Goal: Task Accomplishment & Management: Complete application form

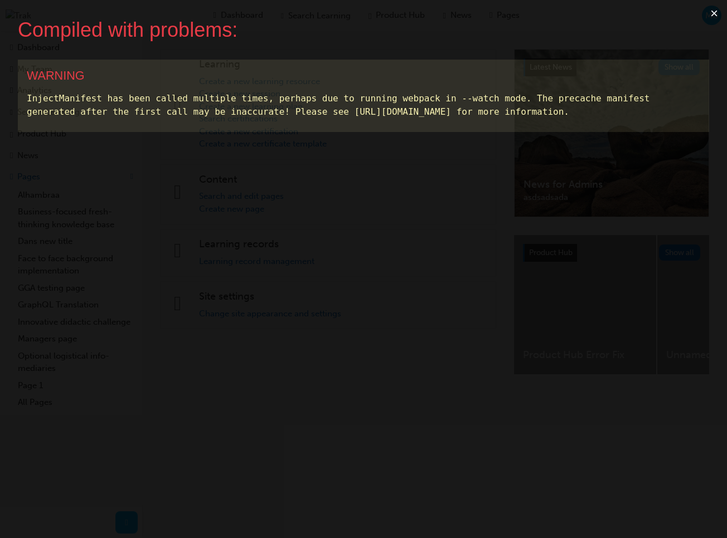
click at [712, 13] on button "×" at bounding box center [714, 13] width 26 height 27
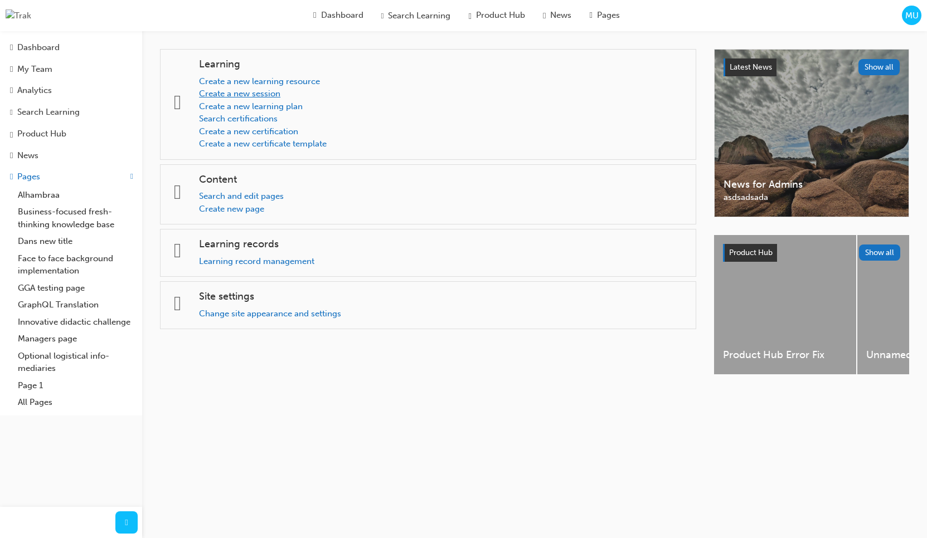
click at [279, 96] on link "Create a new session" at bounding box center [239, 94] width 81 height 10
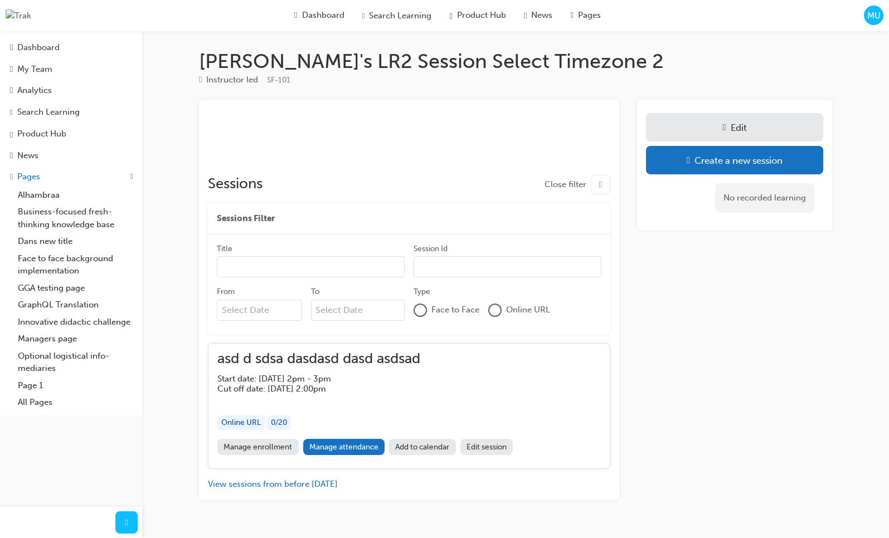
scroll to position [26, 0]
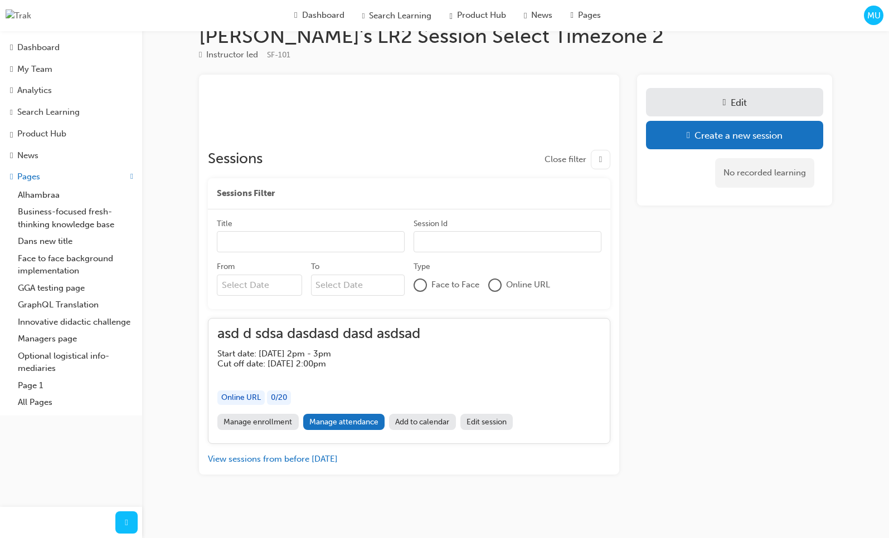
click at [475, 478] on div "Marc's LR2 Session Select Timezone 2 Instructor led SF-101 ﻿ Sessions Close fil…" at bounding box center [515, 267] width 669 height 487
click at [484, 425] on link "Edit session" at bounding box center [486, 422] width 53 height 16
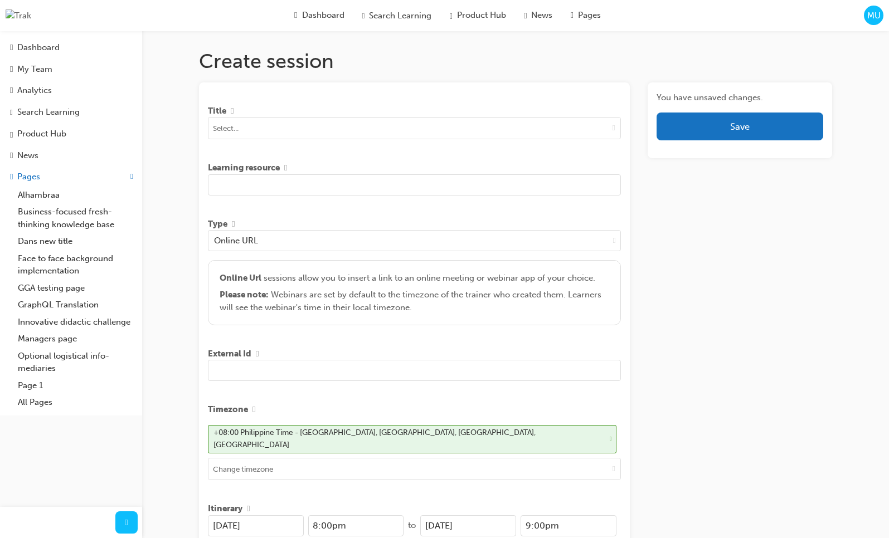
scroll to position [26, 0]
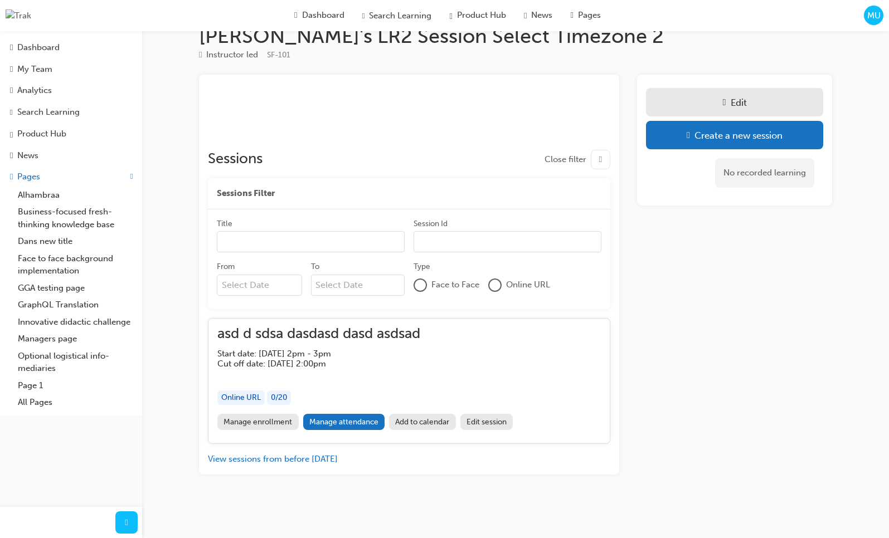
click at [492, 425] on link "Edit session" at bounding box center [486, 422] width 53 height 16
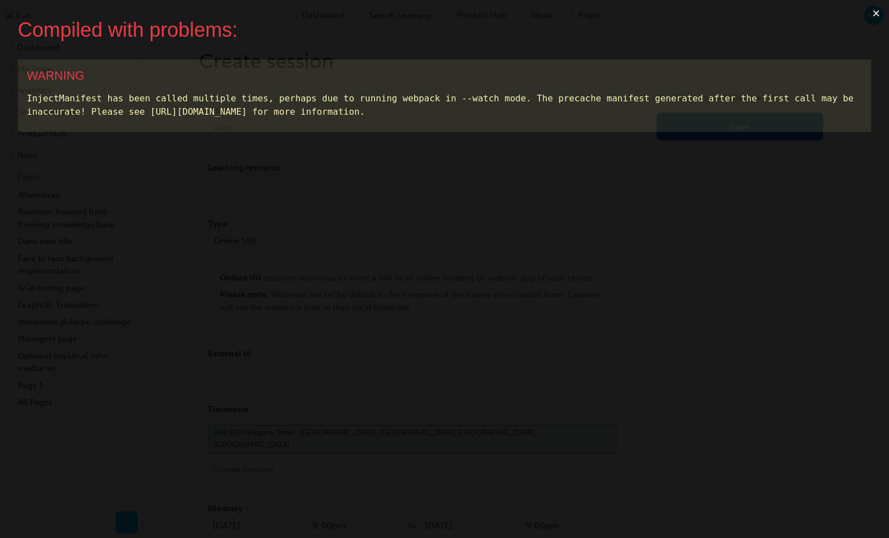
click at [880, 14] on button "×" at bounding box center [876, 13] width 26 height 27
click at [874, 15] on button "×" at bounding box center [876, 13] width 26 height 27
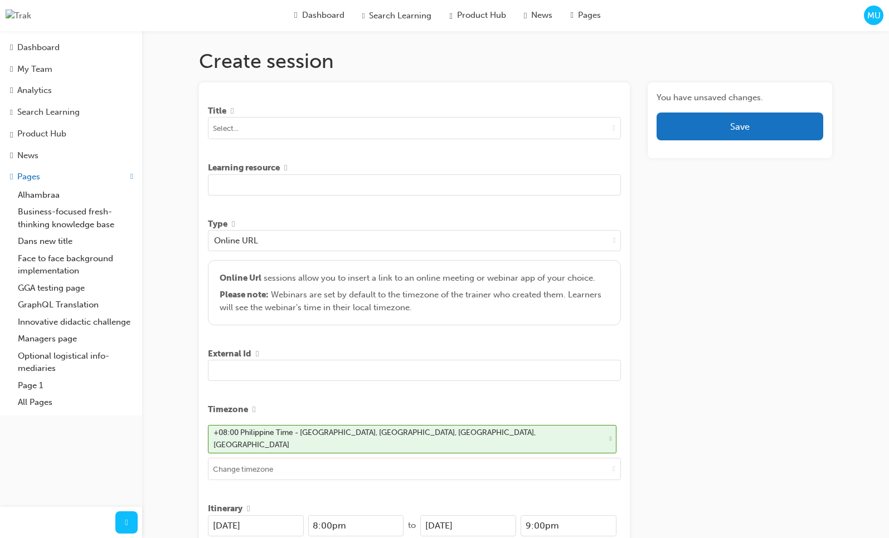
scroll to position [26, 0]
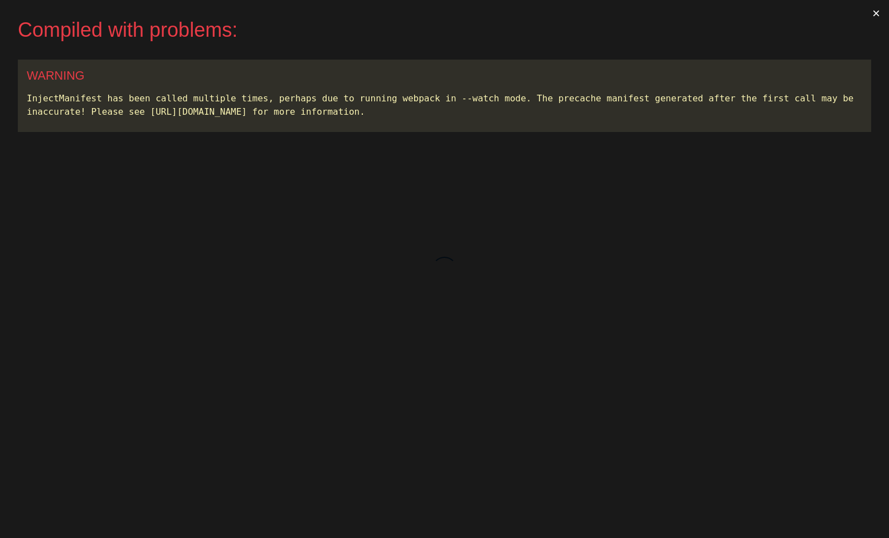
click at [876, 12] on button "×" at bounding box center [876, 13] width 26 height 27
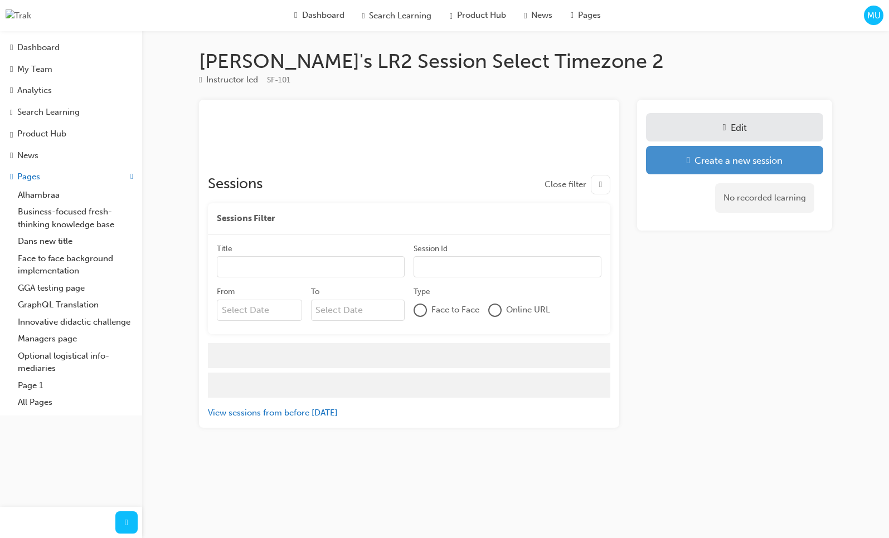
scroll to position [26, 0]
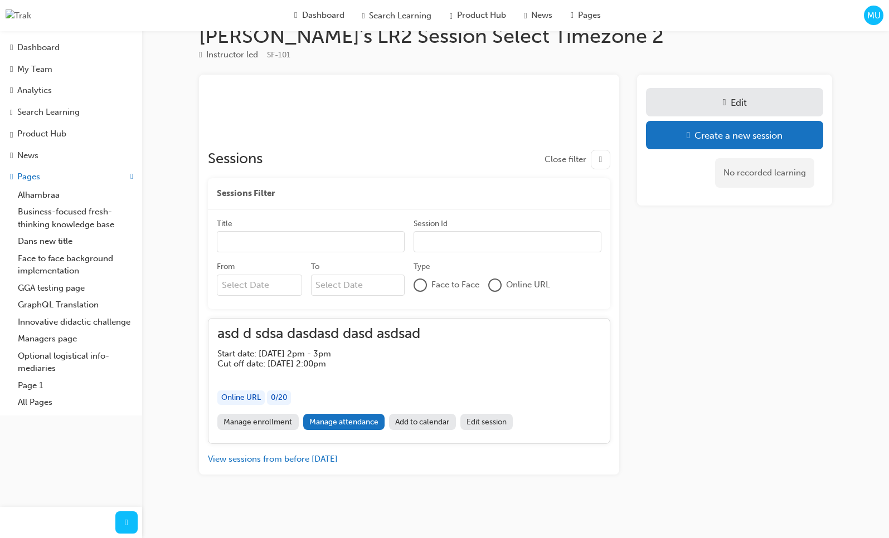
click at [494, 426] on link "Edit session" at bounding box center [486, 422] width 53 height 16
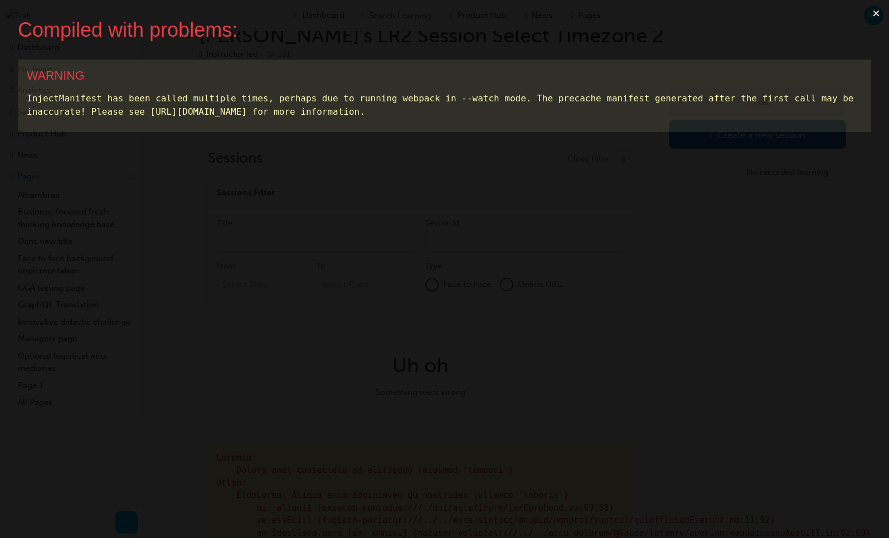
scroll to position [29, 0]
click at [872, 14] on button "×" at bounding box center [876, 13] width 26 height 27
click at [876, 15] on button "×" at bounding box center [876, 13] width 26 height 27
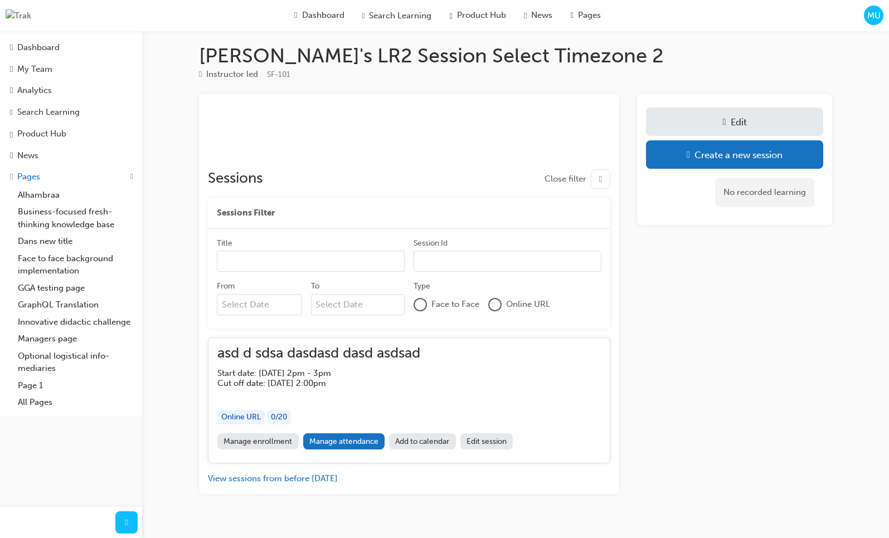
scroll to position [26, 0]
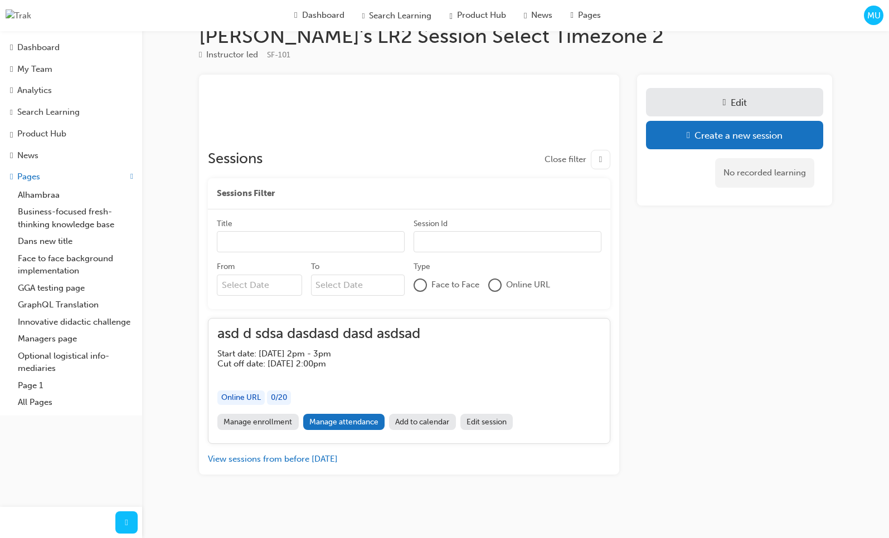
click at [484, 424] on link "Edit session" at bounding box center [486, 422] width 53 height 16
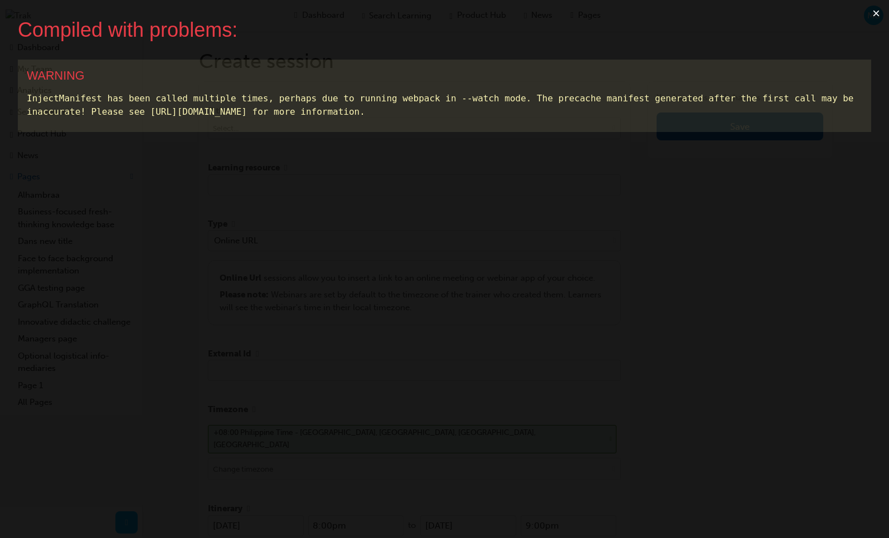
click at [872, 12] on button "×" at bounding box center [876, 13] width 26 height 27
click at [877, 16] on button "×" at bounding box center [876, 13] width 26 height 27
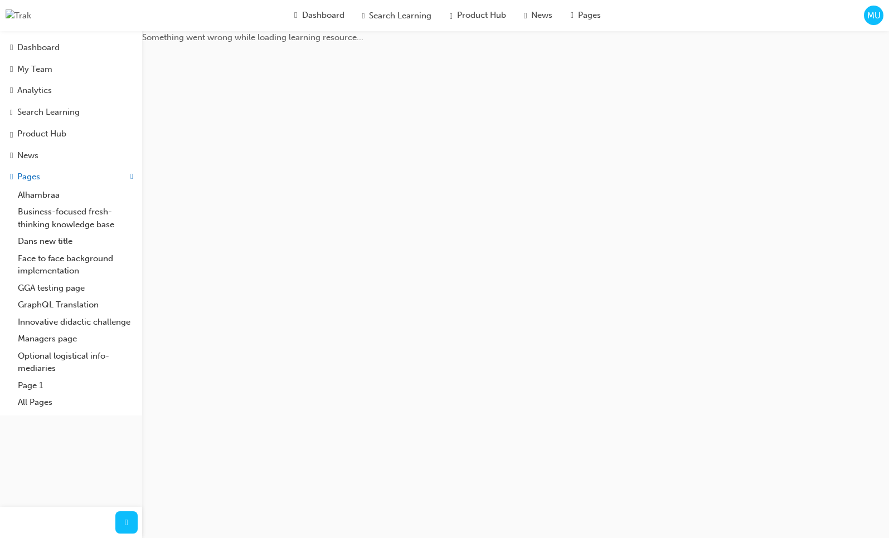
click at [877, 16] on span "MU" at bounding box center [873, 15] width 13 height 13
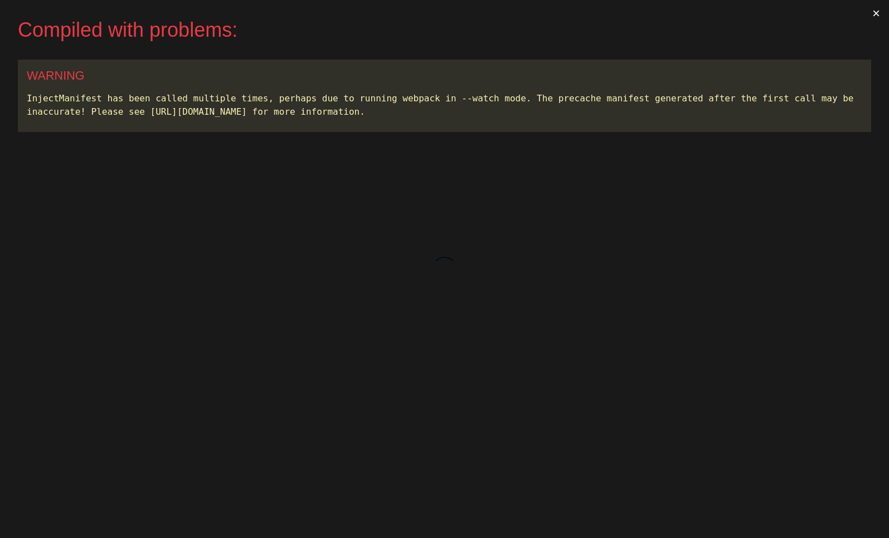
click at [873, 15] on button "×" at bounding box center [876, 13] width 26 height 27
click at [873, 16] on button "×" at bounding box center [876, 13] width 26 height 27
click at [878, 13] on button "×" at bounding box center [876, 13] width 26 height 27
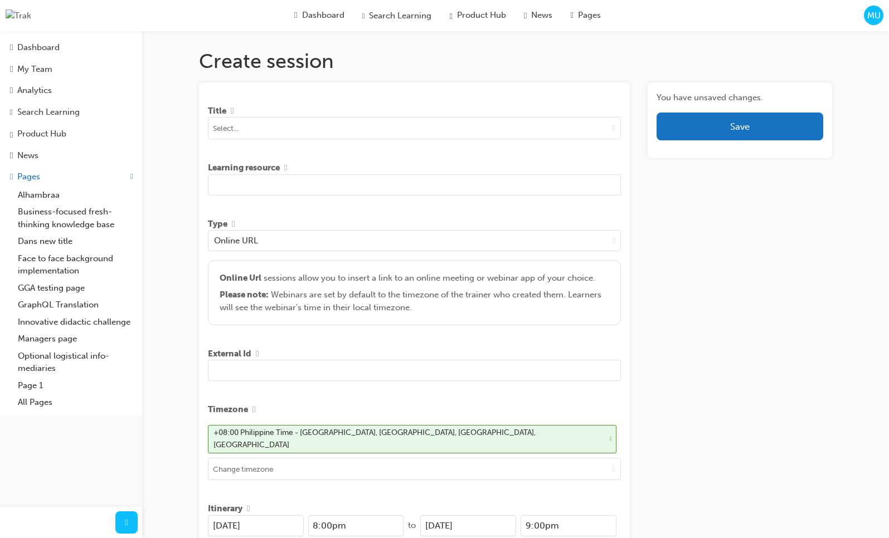
click at [875, 14] on span "MU" at bounding box center [873, 15] width 13 height 13
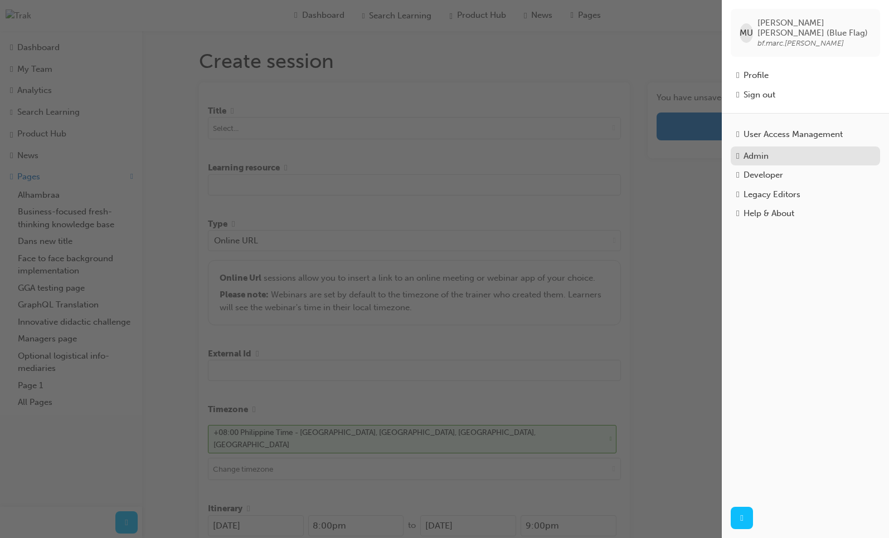
click at [759, 150] on div "Admin" at bounding box center [756, 156] width 25 height 13
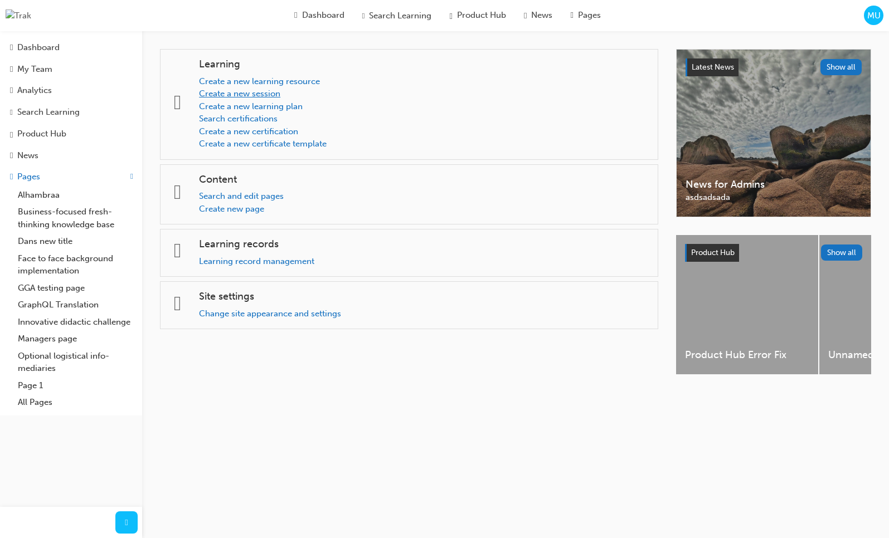
click at [268, 93] on link "Create a new session" at bounding box center [239, 94] width 81 height 10
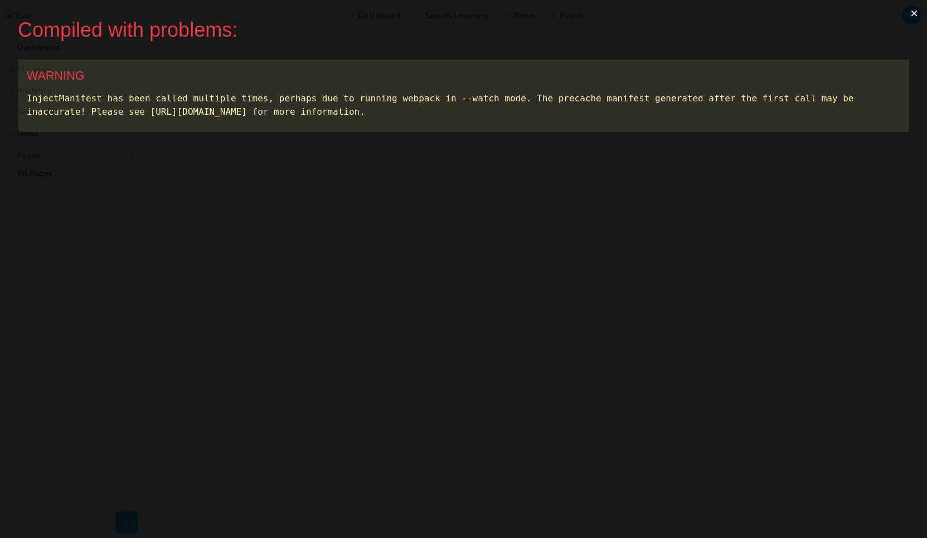
click at [912, 12] on button "×" at bounding box center [914, 13] width 26 height 27
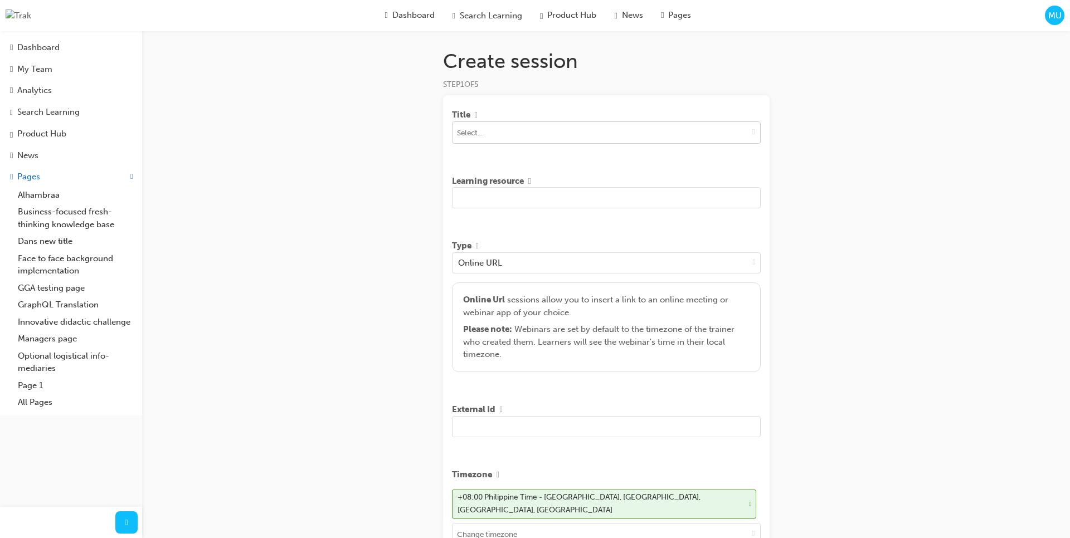
click at [753, 136] on span "down-icon" at bounding box center [754, 131] width 3 height 9
type input "test"
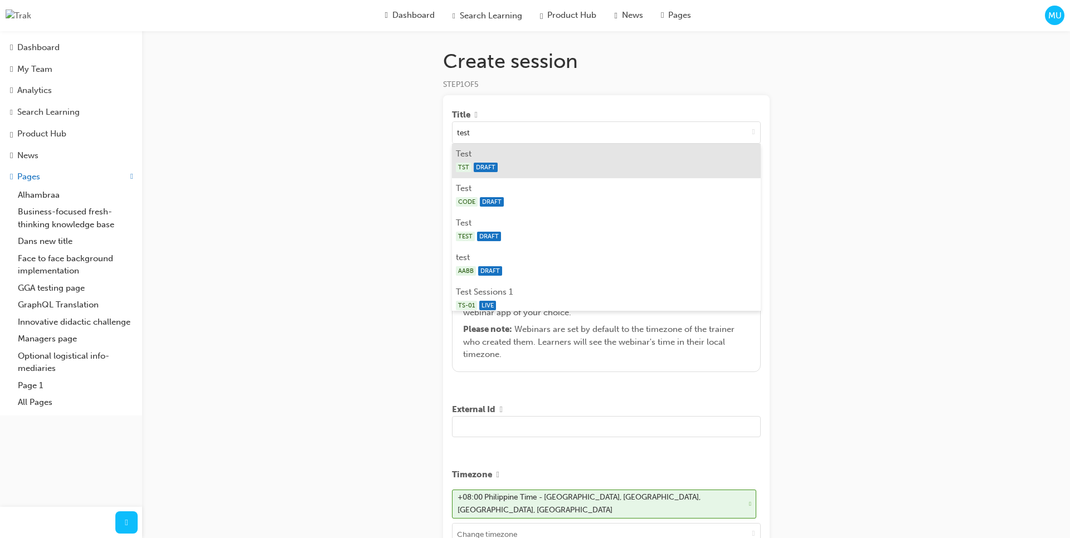
click at [617, 168] on div "TST DRAFT" at bounding box center [606, 168] width 300 height 14
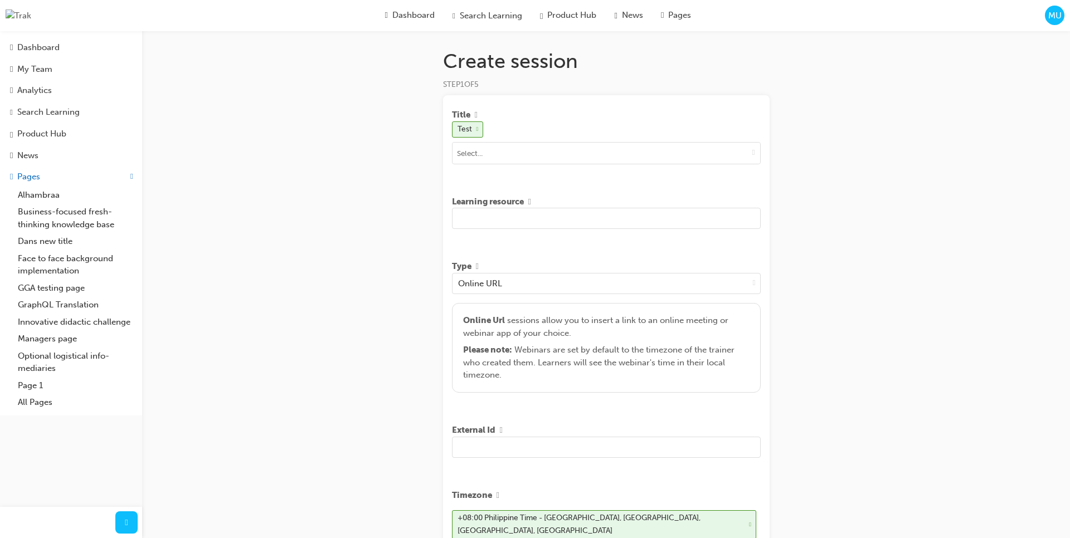
click at [591, 218] on input "text" at bounding box center [606, 218] width 309 height 21
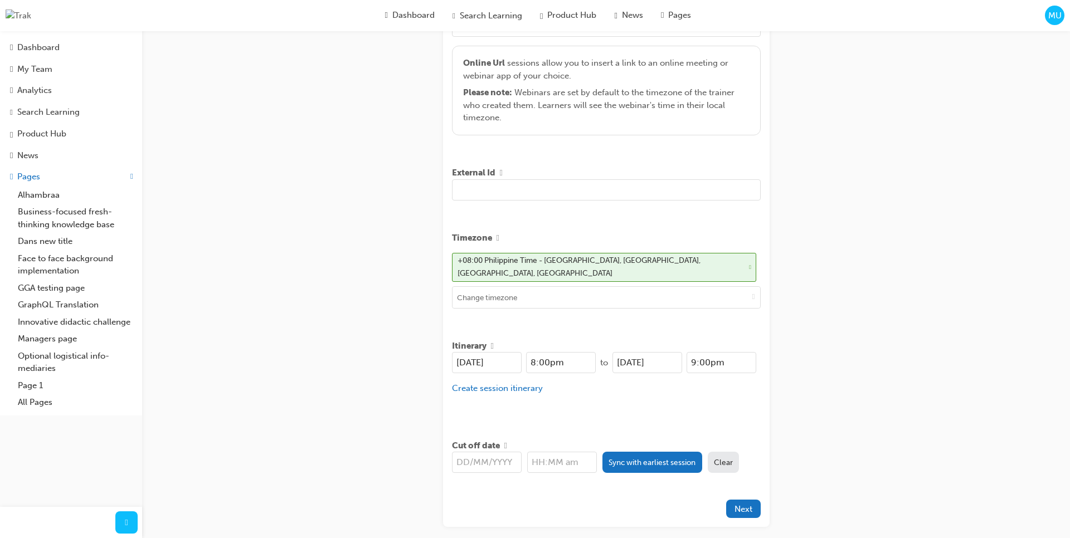
scroll to position [305, 0]
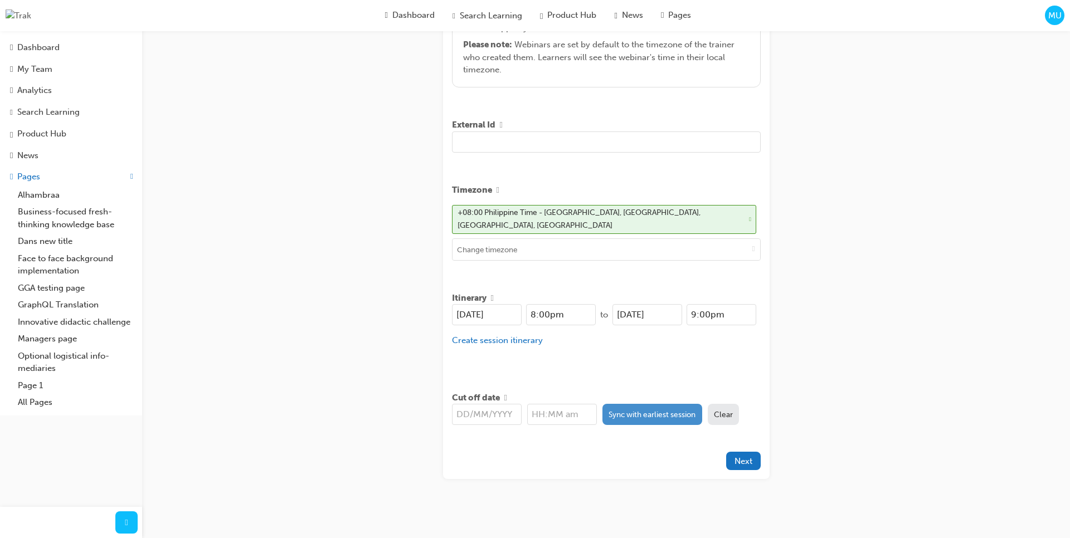
type input "sdf df sdf sdfs fsdfsdf"
click at [642, 415] on button "Sync with earliest session" at bounding box center [653, 414] width 100 height 21
type input "[DATE]"
type input "8:00pm"
click at [741, 461] on span "Next" at bounding box center [744, 462] width 18 height 10
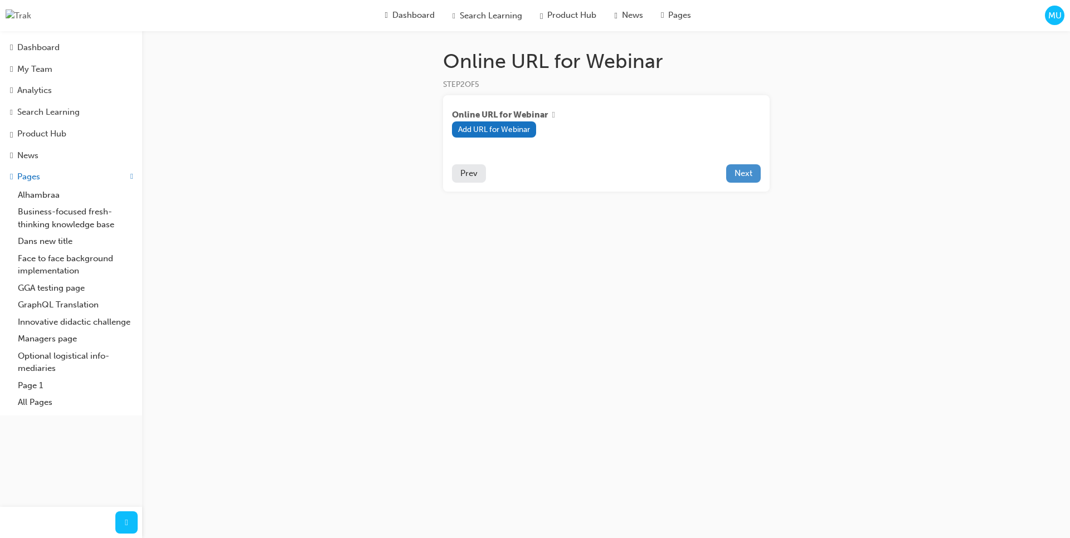
click at [741, 176] on span "Next" at bounding box center [744, 173] width 18 height 10
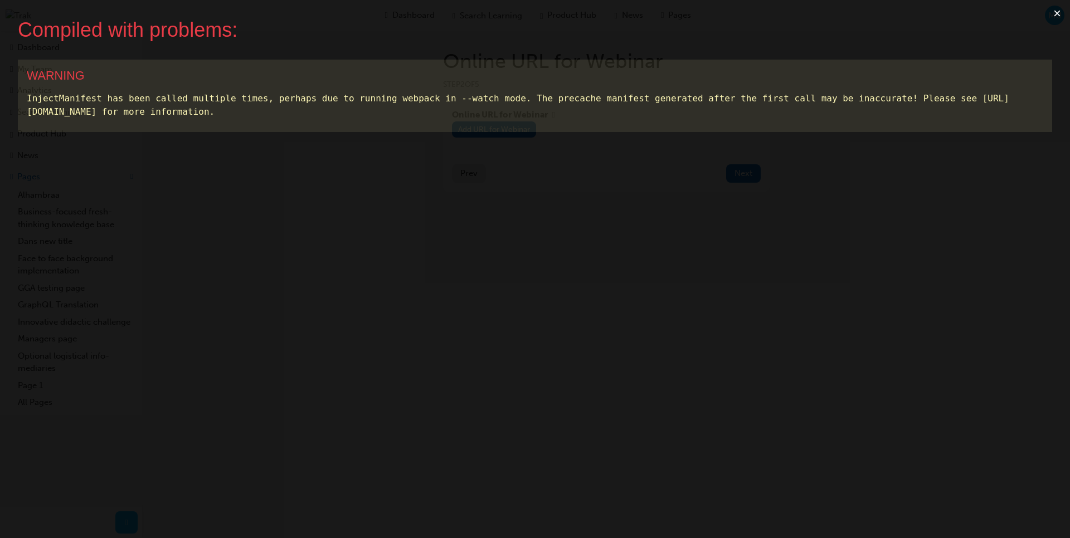
click at [926, 13] on button "×" at bounding box center [1058, 13] width 26 height 27
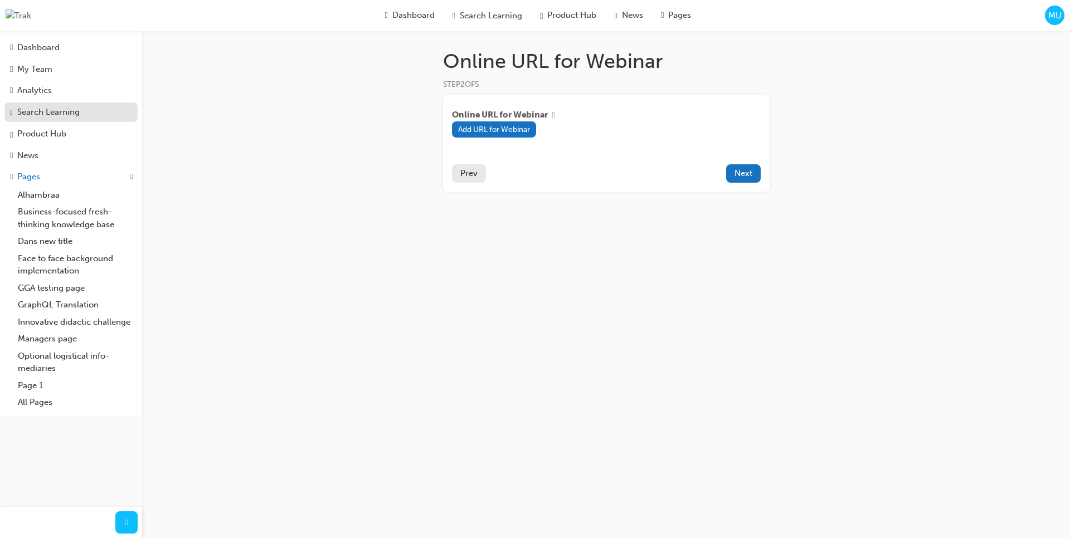
click at [74, 114] on div "Search Learning" at bounding box center [48, 112] width 62 height 13
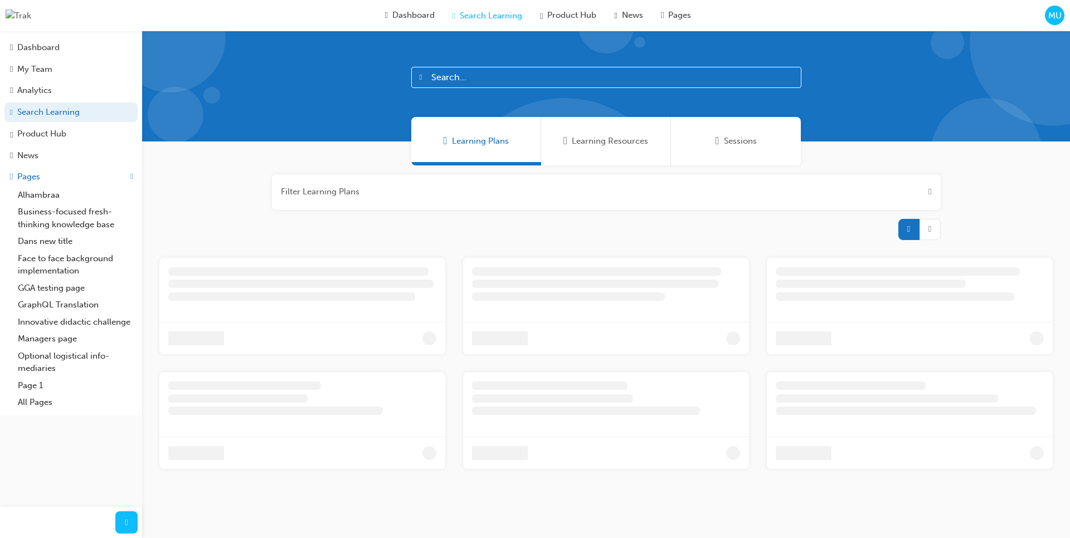
click at [755, 150] on div "Sessions" at bounding box center [736, 141] width 130 height 48
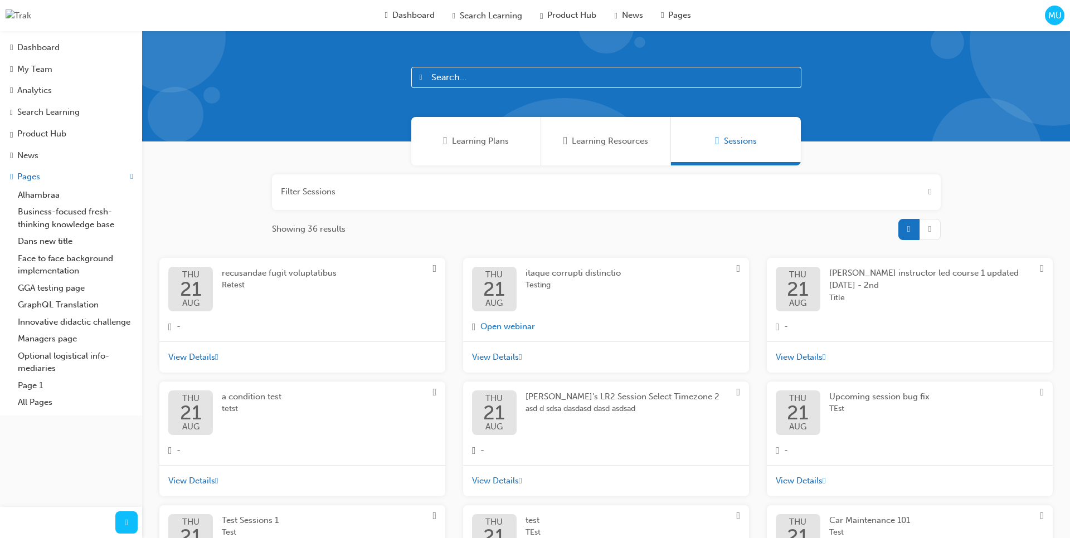
click at [638, 276] on div "itaque corrupti distinctio Testing" at bounding box center [582, 289] width 113 height 45
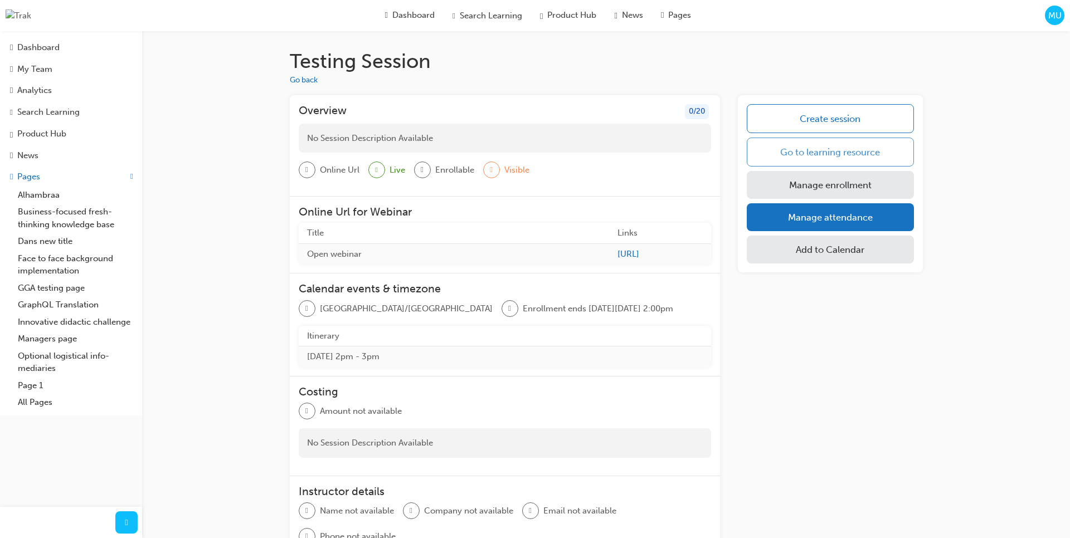
click at [811, 159] on link "Go to learning resource" at bounding box center [830, 152] width 167 height 29
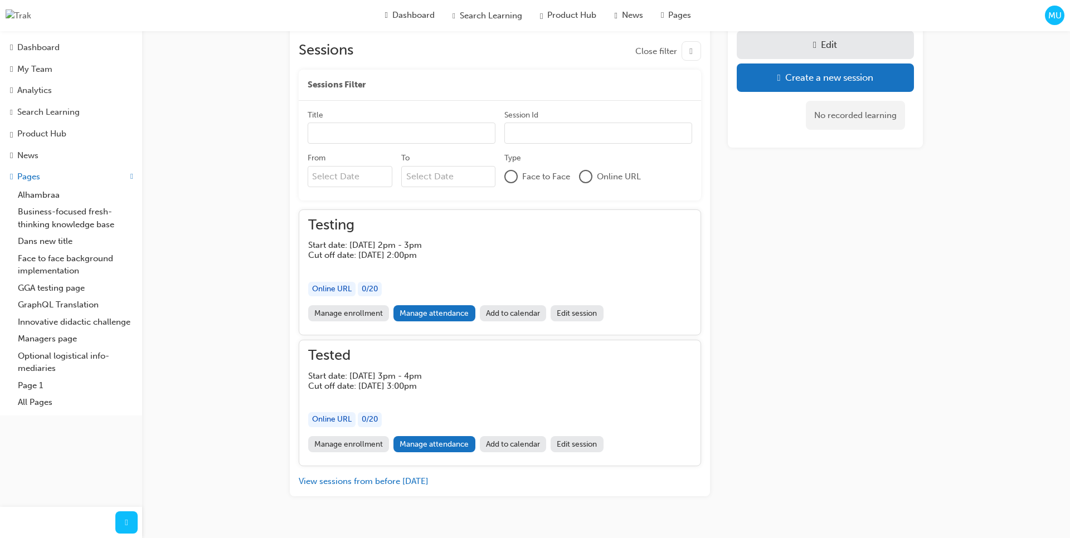
scroll to position [300, 0]
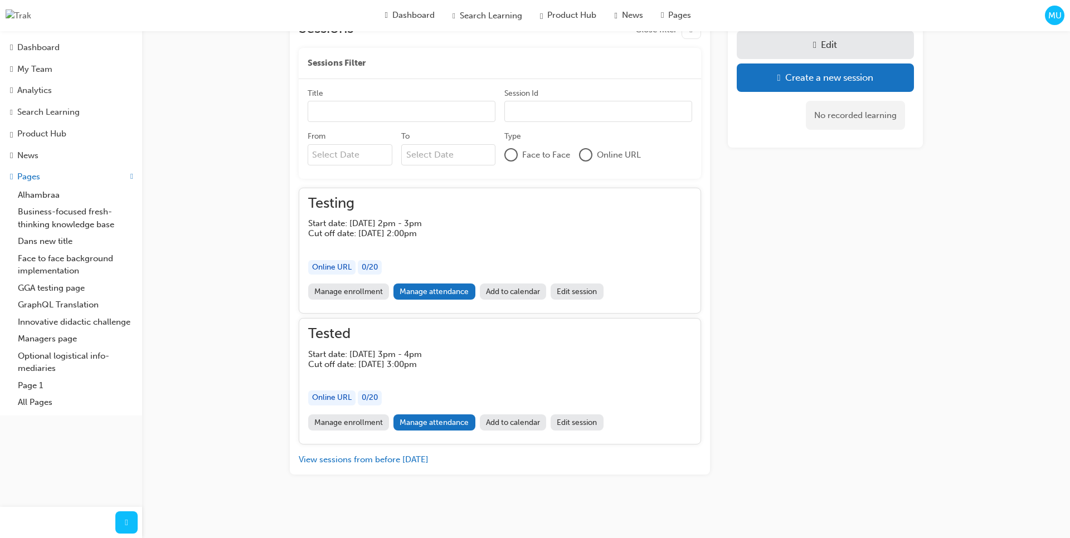
click at [597, 292] on link "Edit session" at bounding box center [577, 292] width 53 height 16
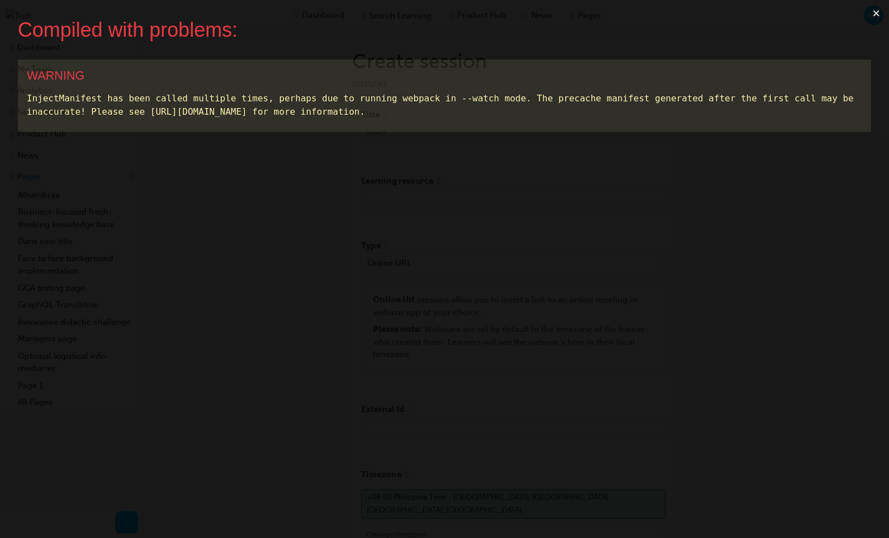
click at [876, 15] on button "×" at bounding box center [876, 13] width 26 height 27
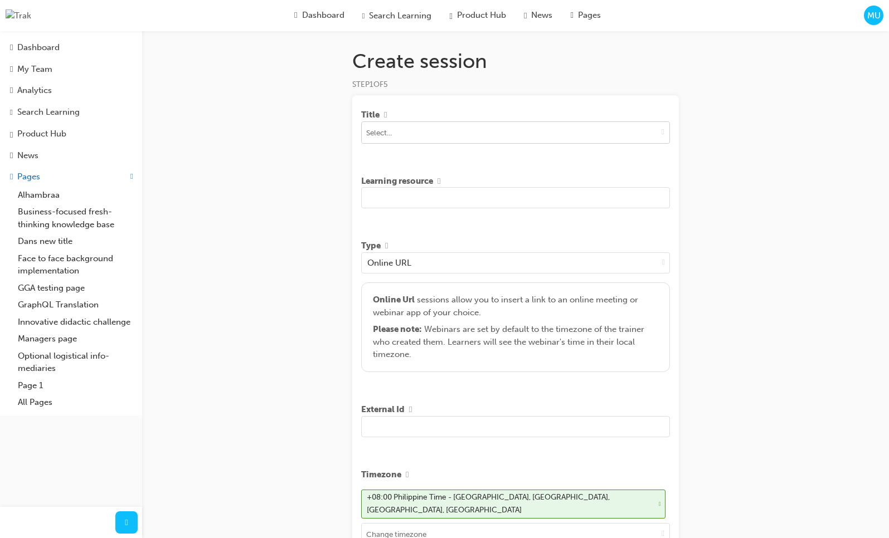
click at [665, 134] on button "toggle menu" at bounding box center [663, 132] width 13 height 21
type input "asd"
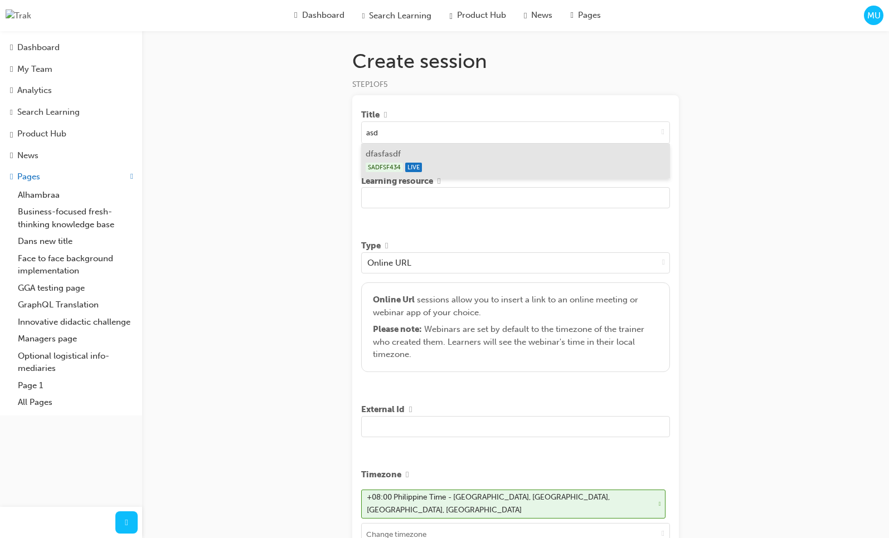
click at [603, 155] on li "dfasfasdf SADFSF434 LIVE" at bounding box center [515, 161] width 309 height 35
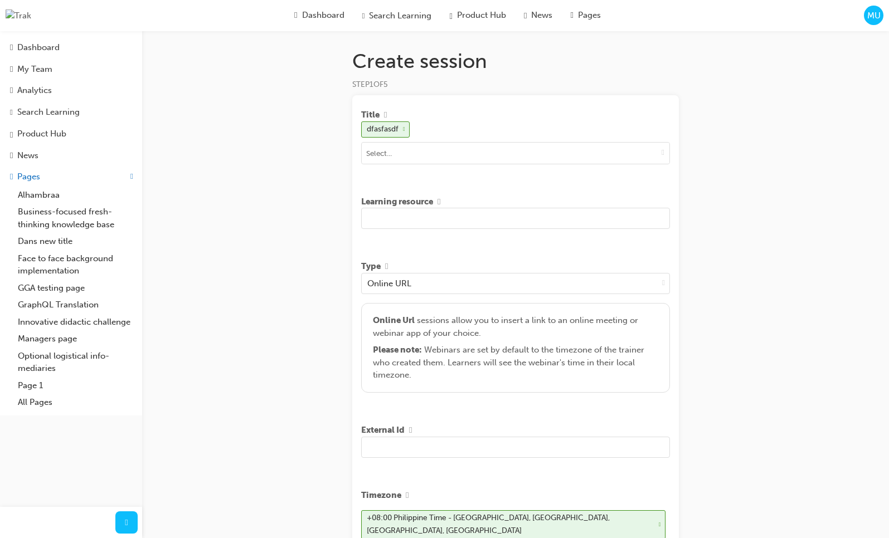
click at [532, 217] on input "text" at bounding box center [515, 218] width 309 height 21
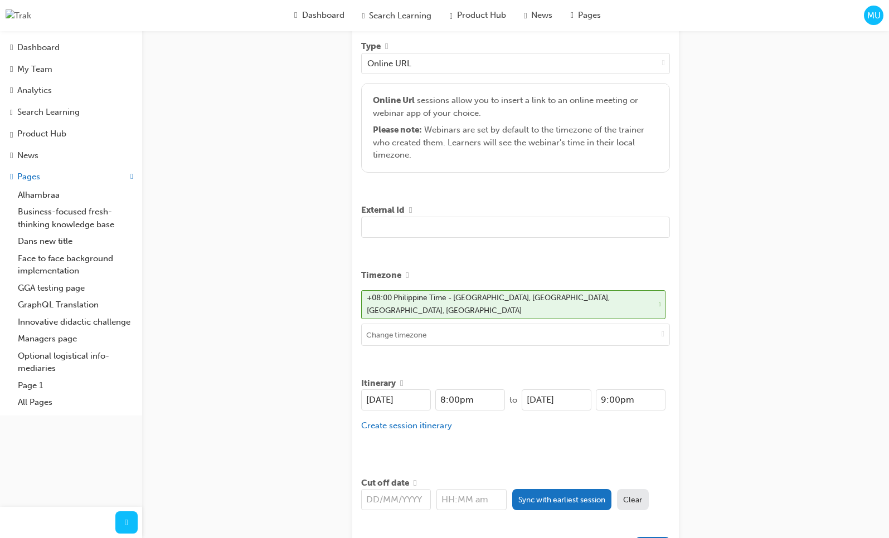
scroll to position [305, 0]
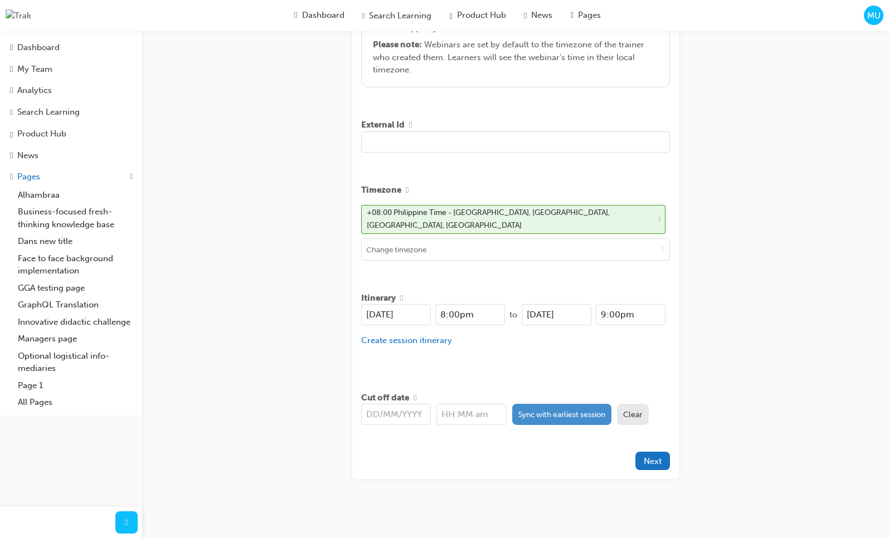
type input "sad asd dasdasds dad"
click at [533, 416] on button "Sync with earliest session" at bounding box center [562, 414] width 100 height 21
type input "[DATE]"
type input "8:00pm"
click at [543, 377] on div "Title dfasfasdf Learning resource sad asd dasdasds dad Type Online URL Online U…" at bounding box center [515, 135] width 327 height 690
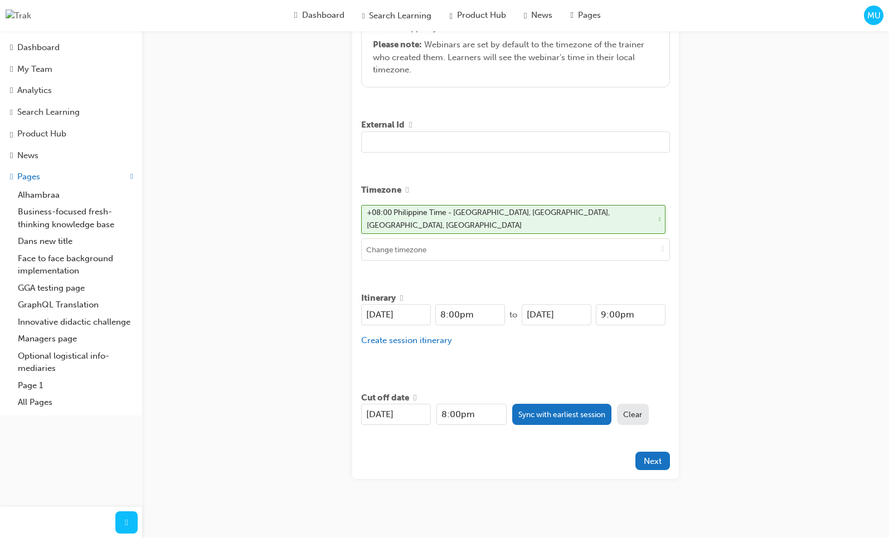
click at [720, 359] on div "Create session STEP 1 OF 5 Title dfasfasdf Learning resource sad asd dasdasds d…" at bounding box center [444, 119] width 889 height 848
click at [659, 457] on span "Next" at bounding box center [653, 462] width 18 height 10
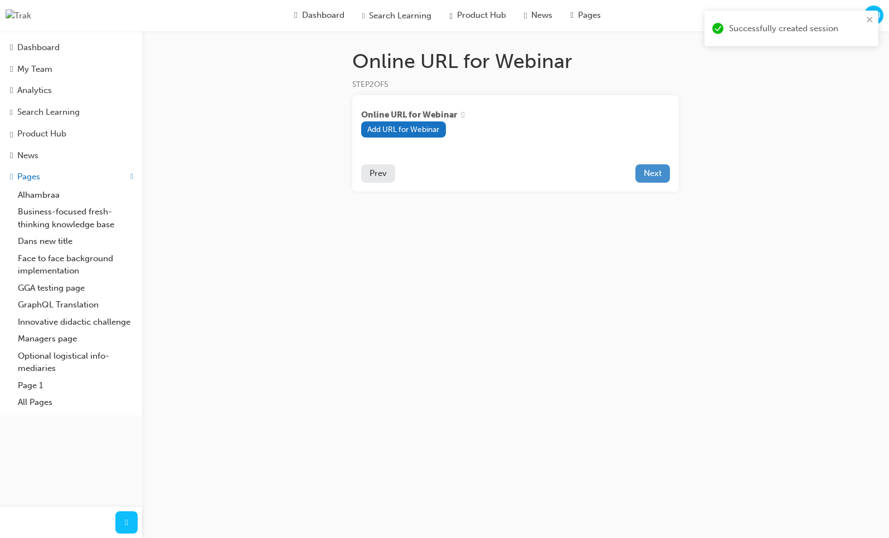
click at [660, 180] on button "Next" at bounding box center [652, 173] width 35 height 18
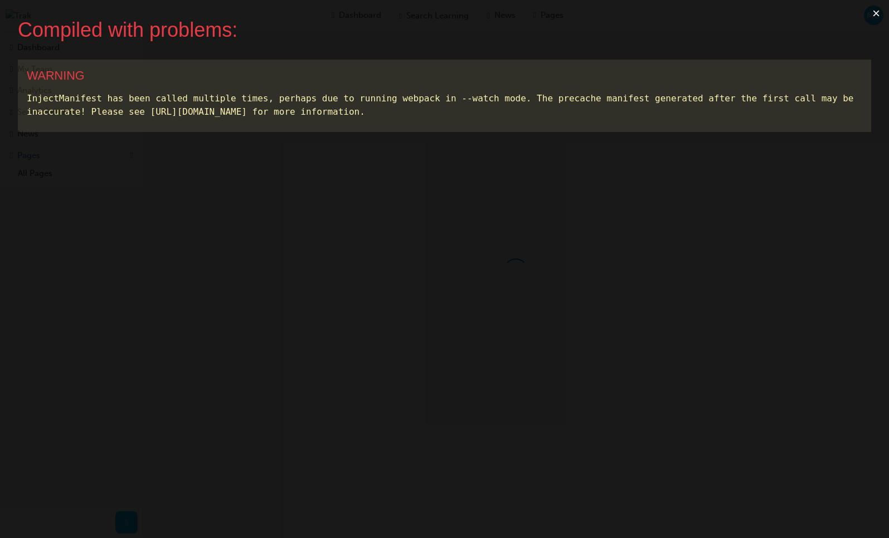
click at [877, 12] on button "×" at bounding box center [876, 13] width 26 height 27
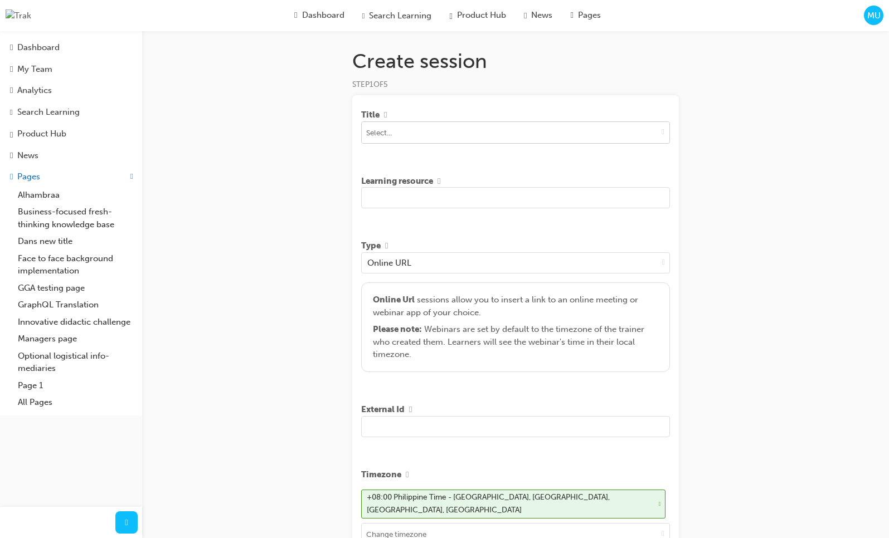
click at [577, 135] on input at bounding box center [516, 132] width 308 height 21
type input "asd"
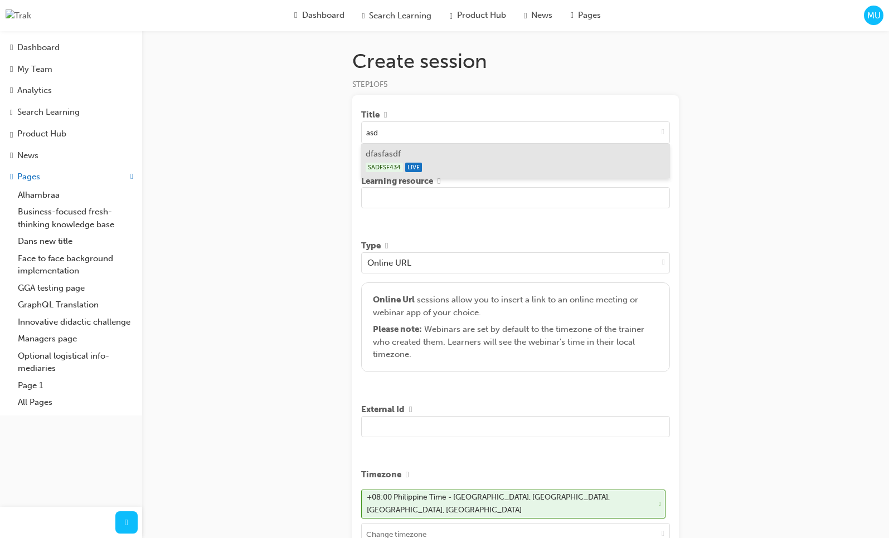
click at [494, 166] on div "SADFSF434 LIVE" at bounding box center [516, 168] width 300 height 14
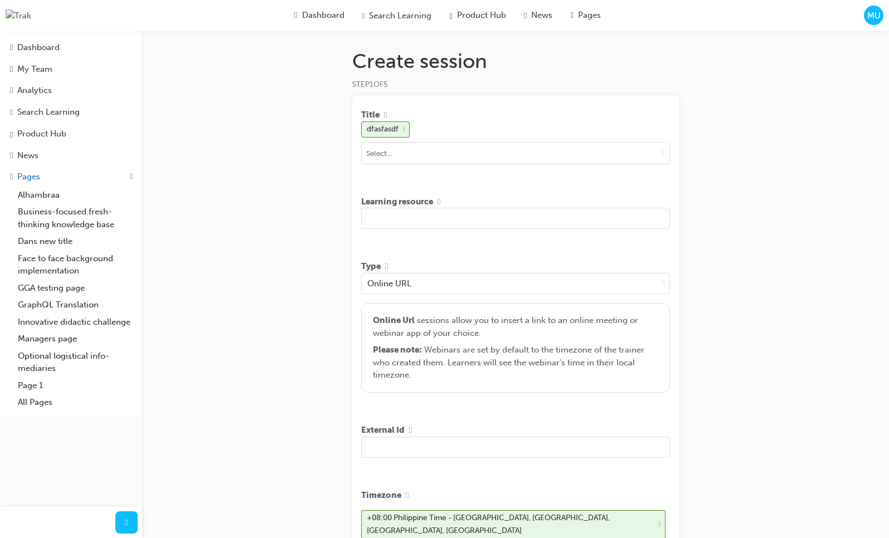
click at [462, 216] on input "text" at bounding box center [515, 218] width 309 height 21
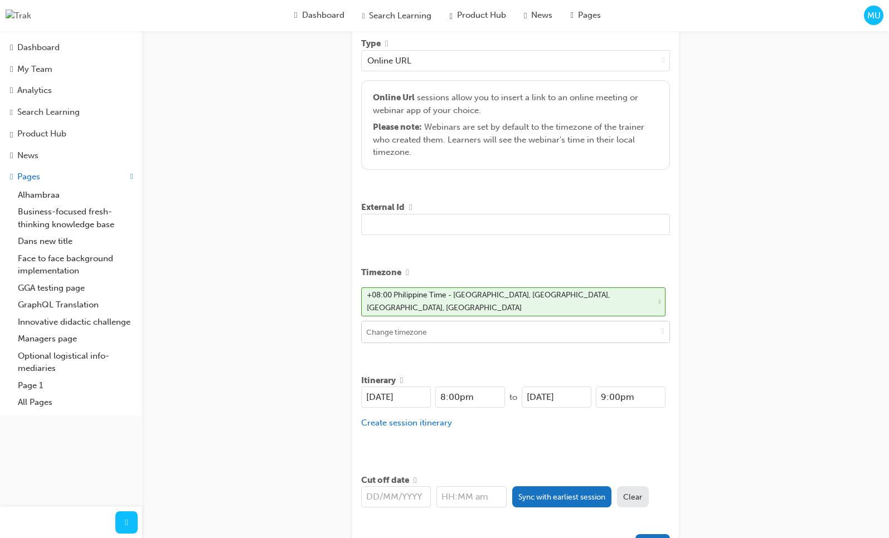
scroll to position [305, 0]
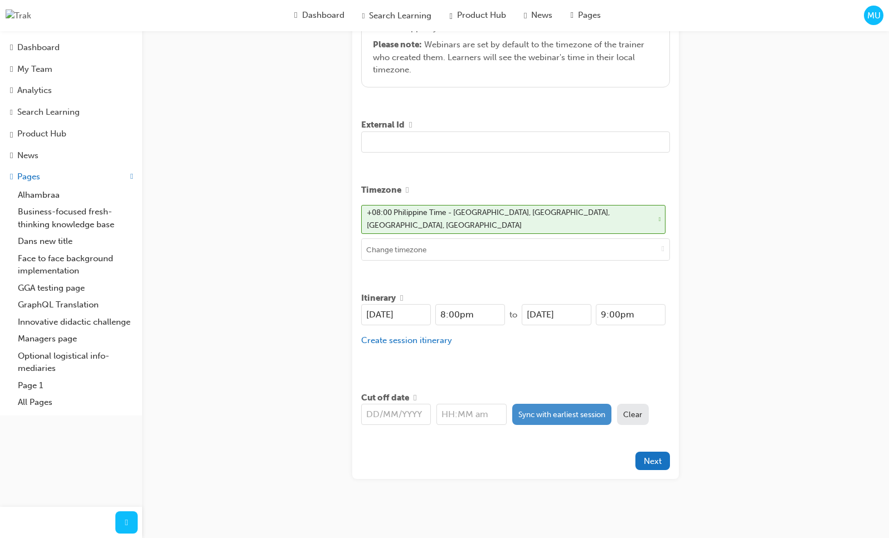
type input "[PERSON_NAME] dsad asd"
click at [536, 418] on button "Sync with earliest session" at bounding box center [562, 414] width 100 height 21
type input "[DATE]"
type input "8:00pm"
drag, startPoint x: 529, startPoint y: 445, endPoint x: 676, endPoint y: 472, distance: 149.0
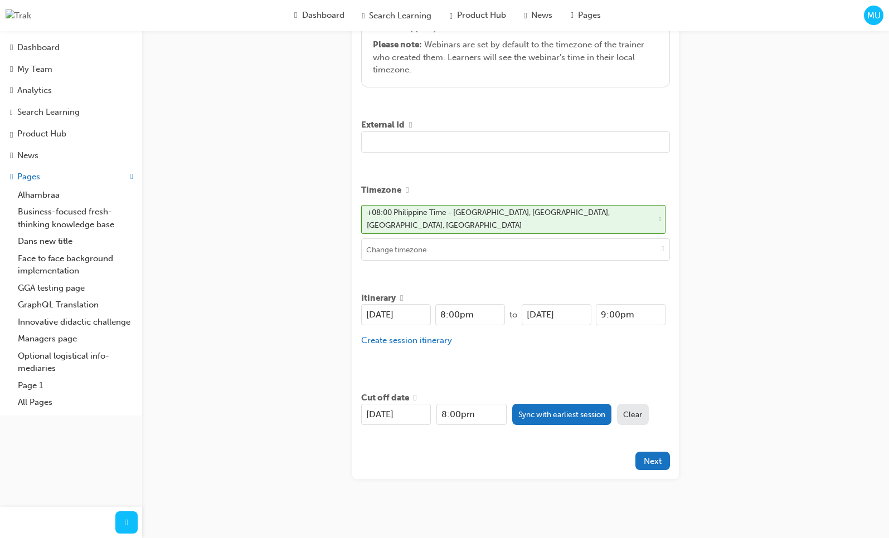
click at [529, 445] on div "Title dfasfasdf Learning resource [PERSON_NAME] dsad asd Type Online URL Online…" at bounding box center [515, 135] width 327 height 690
click at [659, 458] on span "Next" at bounding box center [653, 462] width 18 height 10
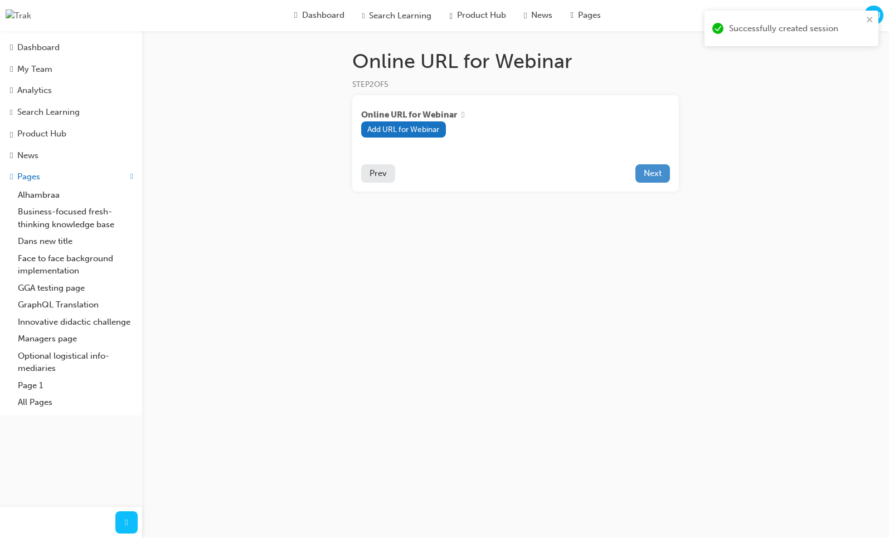
click at [667, 174] on button "Next" at bounding box center [652, 173] width 35 height 18
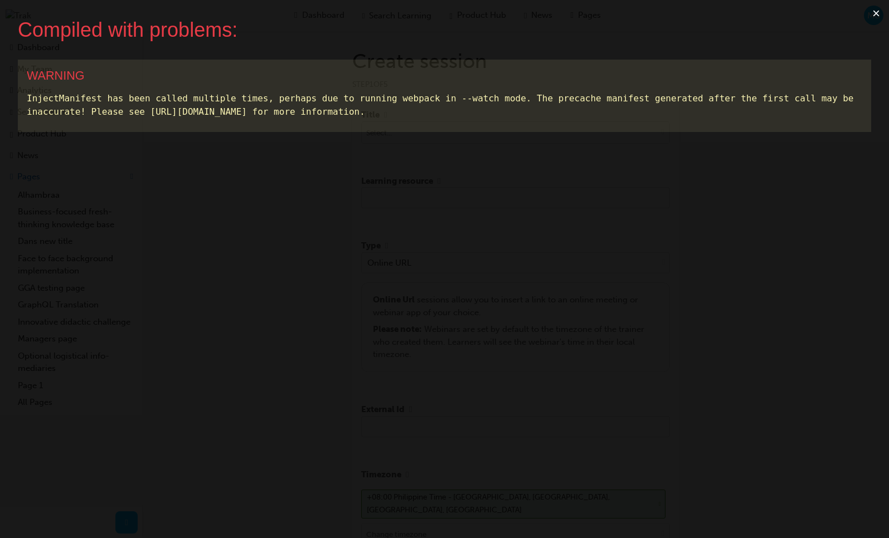
click at [877, 16] on button "×" at bounding box center [876, 13] width 26 height 27
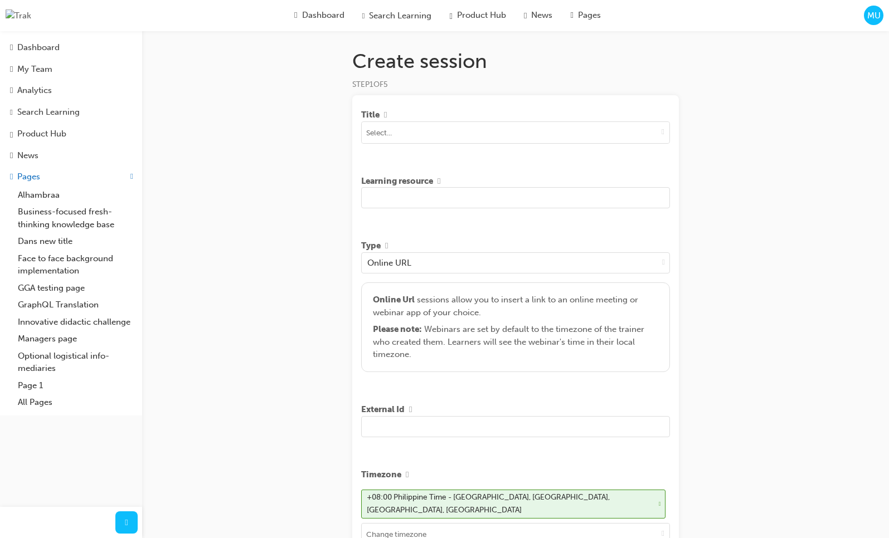
scroll to position [285, 0]
click at [663, 134] on span "down-icon" at bounding box center [663, 131] width 3 height 9
type input "asd"
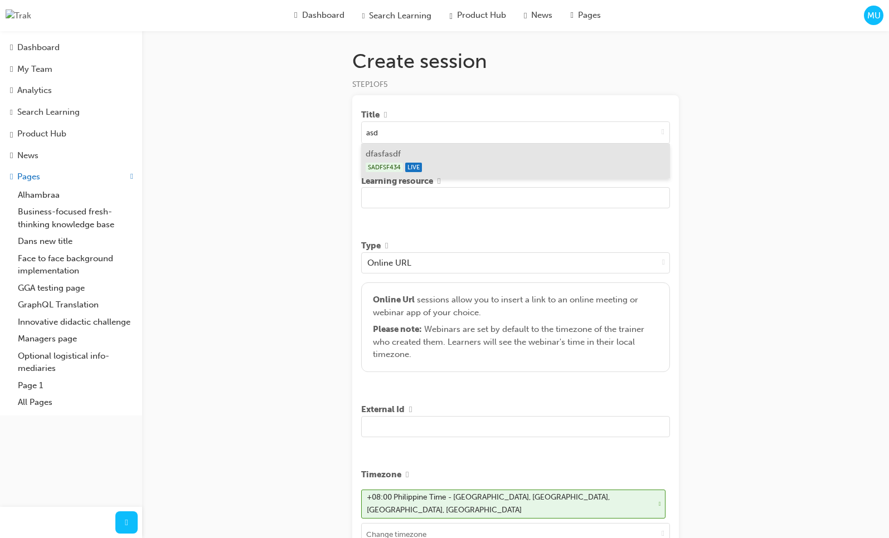
click at [515, 158] on li "dfasfasdf SADFSF434 LIVE" at bounding box center [515, 161] width 309 height 35
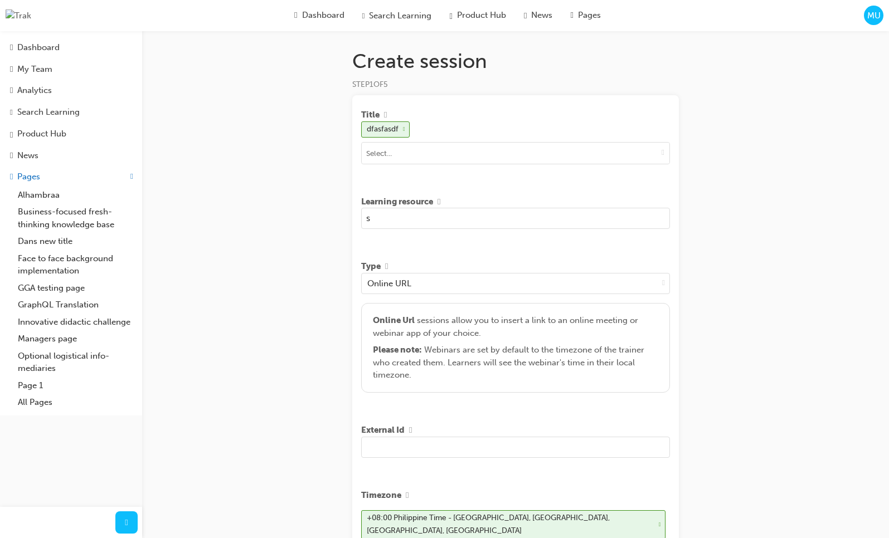
click at [474, 219] on input "s" at bounding box center [515, 218] width 309 height 21
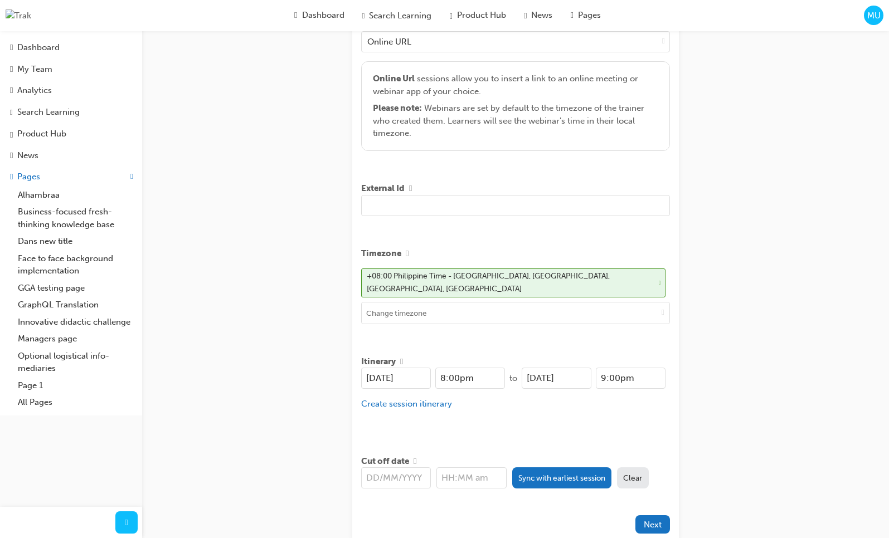
scroll to position [305, 0]
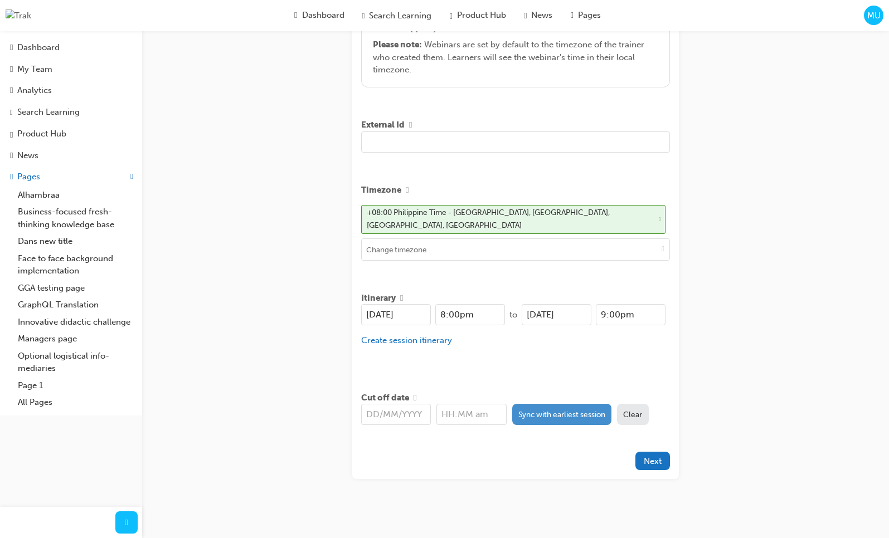
type input "sad adas sadasd asdasd saddsdsd"
click at [549, 407] on button "Sync with earliest session" at bounding box center [562, 414] width 100 height 21
type input "[DATE]"
type input "8:00pm"
click at [642, 452] on button "Next" at bounding box center [652, 461] width 35 height 18
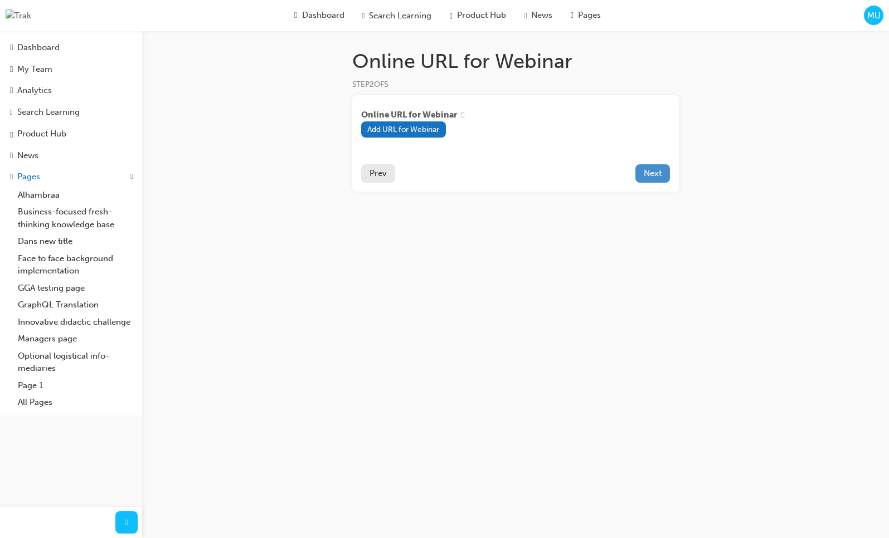
click at [637, 176] on button "Next" at bounding box center [652, 173] width 35 height 18
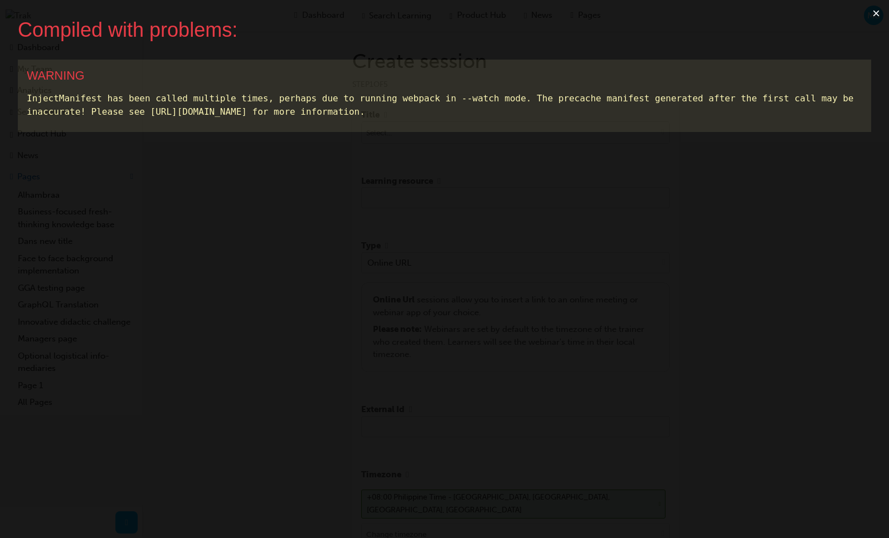
click at [876, 13] on button "×" at bounding box center [876, 13] width 26 height 27
click at [877, 14] on button "×" at bounding box center [876, 13] width 26 height 27
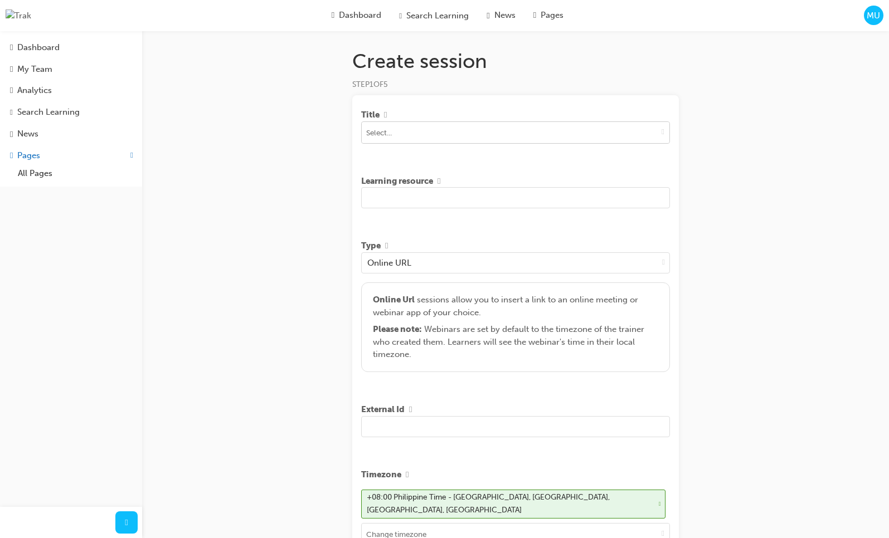
click at [662, 135] on span "down-icon" at bounding box center [663, 131] width 3 height 9
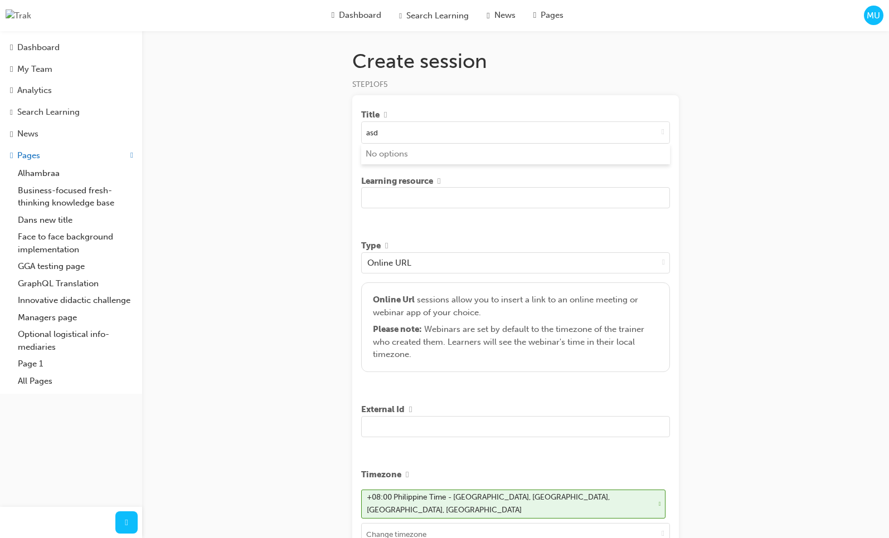
type input "asd"
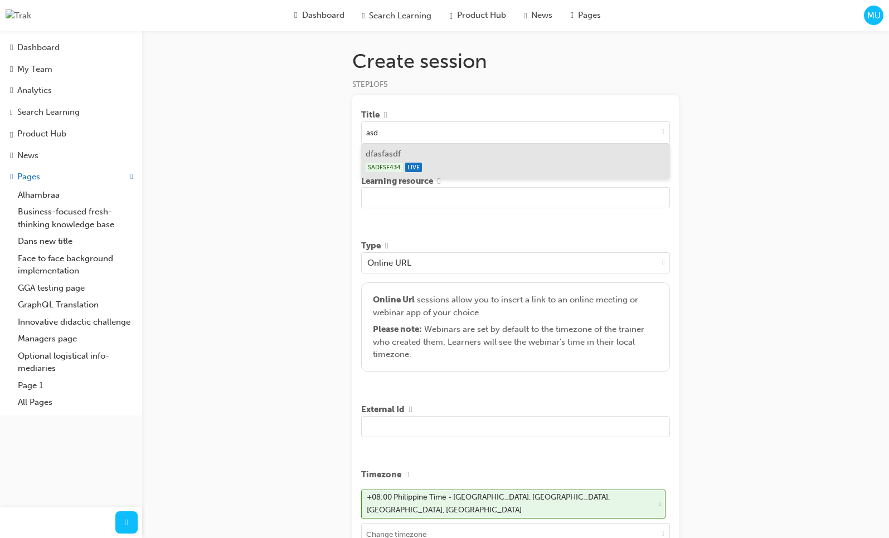
click at [489, 174] on div "SADFSF434 LIVE" at bounding box center [516, 168] width 300 height 14
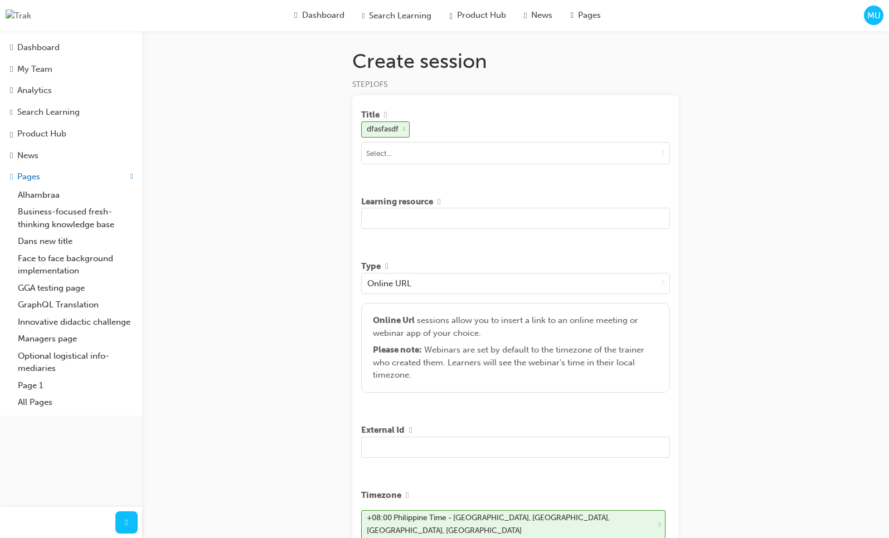
click at [466, 213] on input "text" at bounding box center [515, 218] width 309 height 21
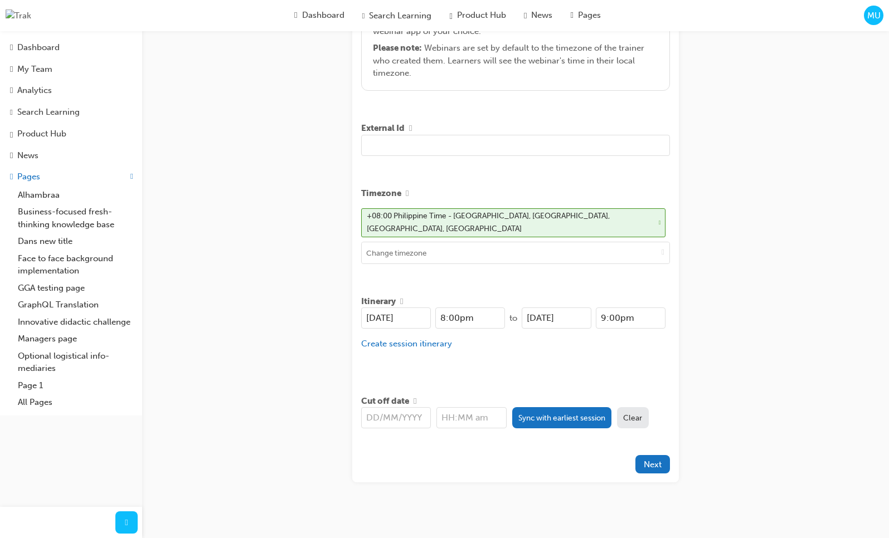
scroll to position [305, 0]
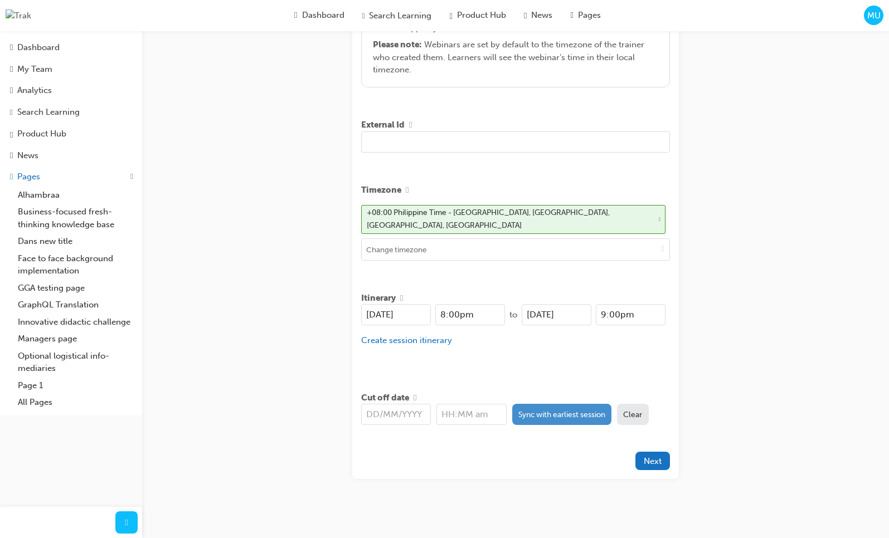
type input "asd d asdas asdasd asd asdasd asd"
drag, startPoint x: 577, startPoint y: 414, endPoint x: 581, endPoint y: 424, distance: 10.8
click at [577, 414] on button "Sync with earliest session" at bounding box center [562, 414] width 100 height 21
type input "[DATE]"
type input "8:00pm"
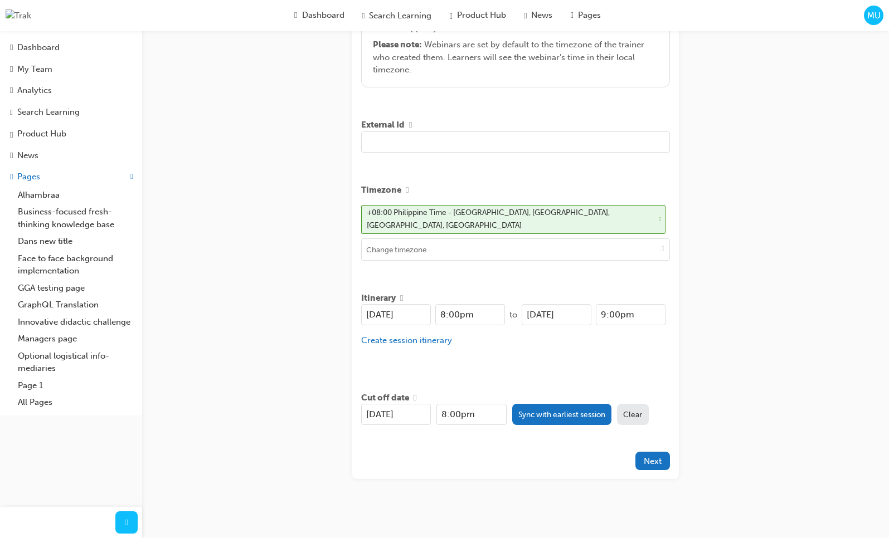
drag, startPoint x: 569, startPoint y: 467, endPoint x: 635, endPoint y: 465, distance: 66.4
click at [570, 467] on div "Title dfasfasdf Learning resource asd d asdas asdasd asd asdasd asd Type Online…" at bounding box center [515, 135] width 327 height 690
click at [652, 459] on span "Next" at bounding box center [653, 462] width 18 height 10
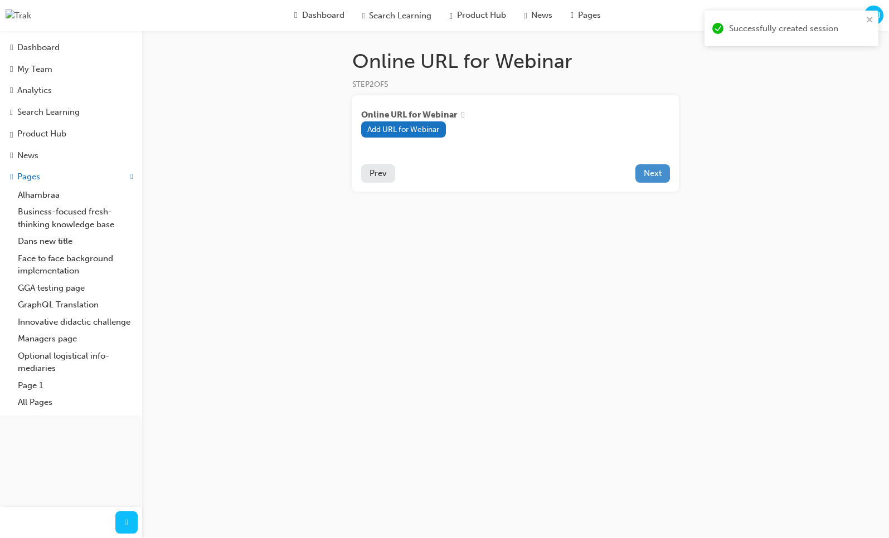
click at [652, 176] on span "Next" at bounding box center [653, 173] width 18 height 10
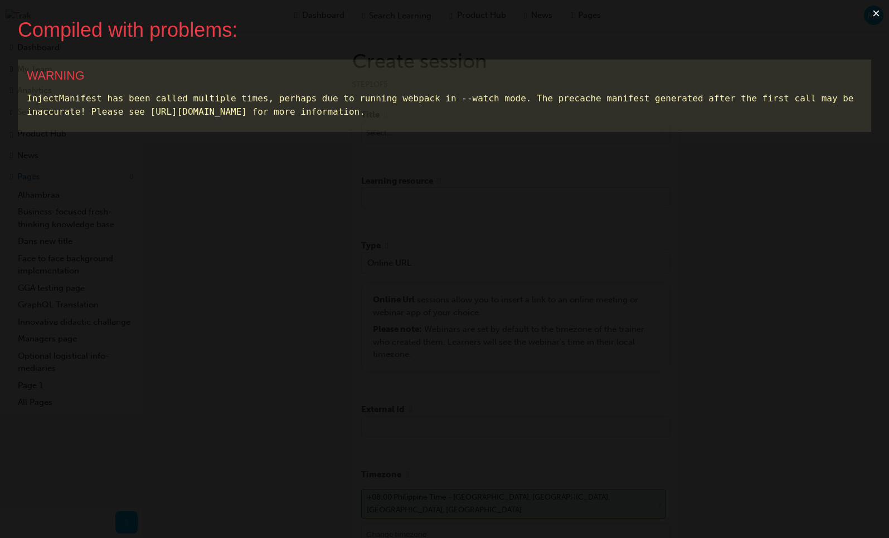
click at [870, 17] on button "×" at bounding box center [876, 13] width 26 height 27
click at [872, 13] on button "×" at bounding box center [876, 13] width 26 height 27
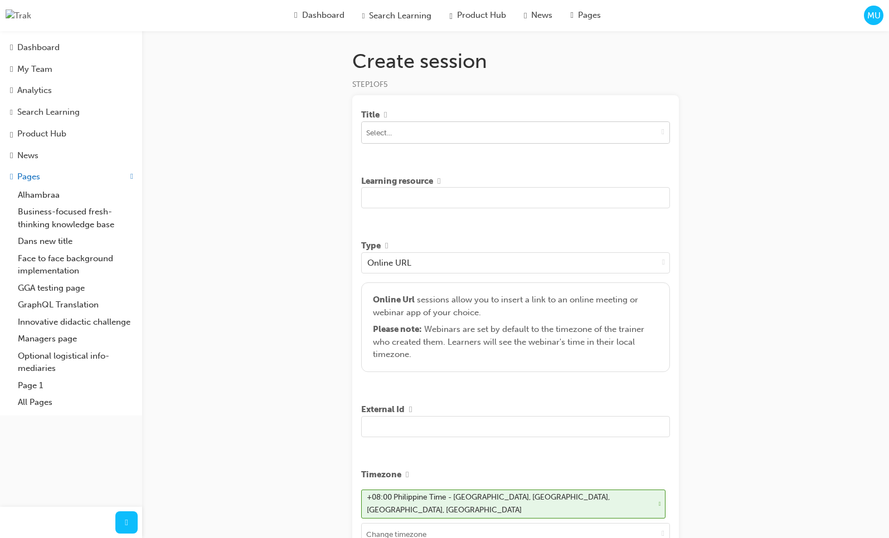
drag, startPoint x: 662, startPoint y: 137, endPoint x: 651, endPoint y: 143, distance: 12.7
click at [662, 137] on span "down-icon" at bounding box center [663, 131] width 3 height 9
click at [479, 135] on input at bounding box center [516, 132] width 308 height 21
type input "asd"
click at [463, 153] on li "dfasfasdf SADFSF434 LIVE" at bounding box center [515, 161] width 309 height 35
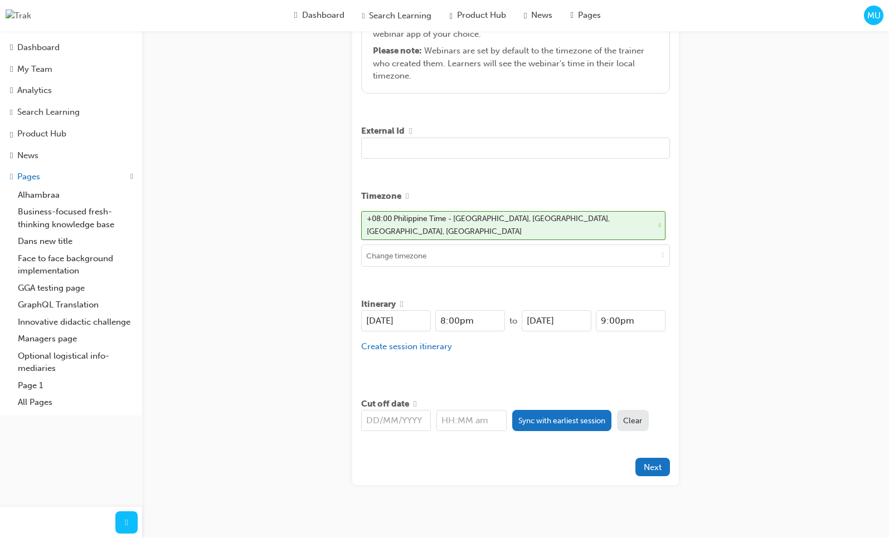
scroll to position [305, 0]
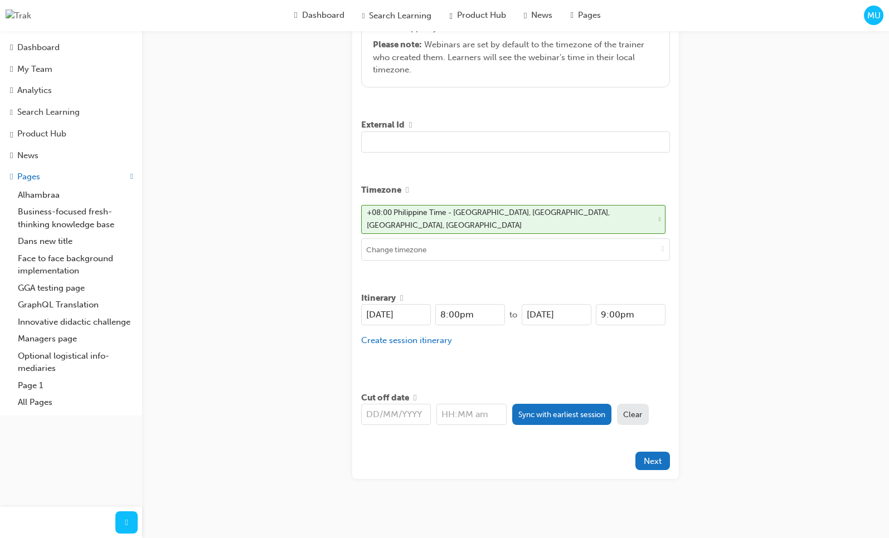
drag, startPoint x: 559, startPoint y: 407, endPoint x: 679, endPoint y: 405, distance: 119.9
click at [560, 407] on button "Sync with earliest session" at bounding box center [562, 414] width 100 height 21
type input "[DATE]"
type input "8:00pm"
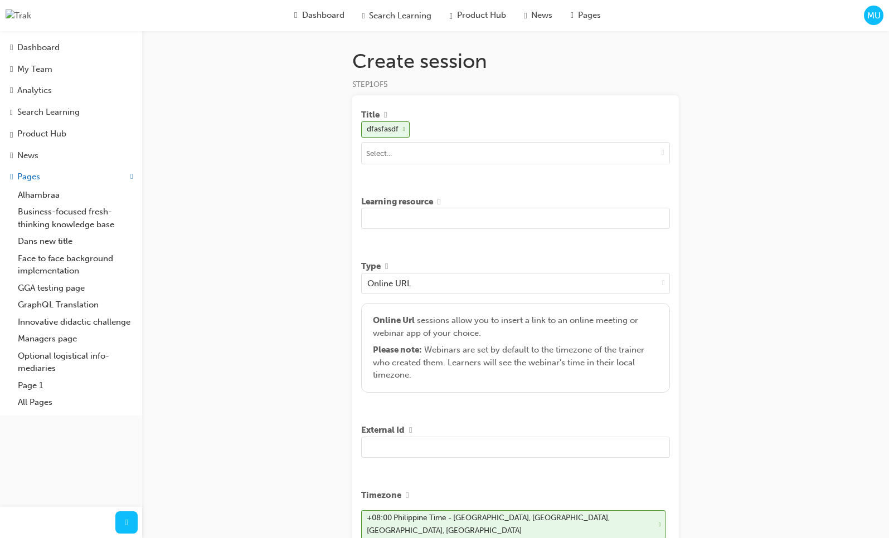
click at [491, 226] on input "text" at bounding box center [515, 218] width 309 height 21
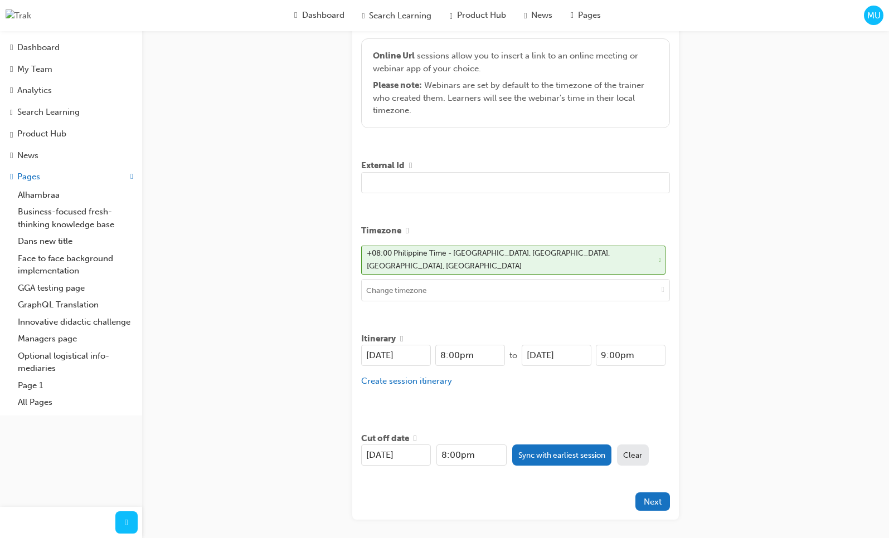
scroll to position [305, 0]
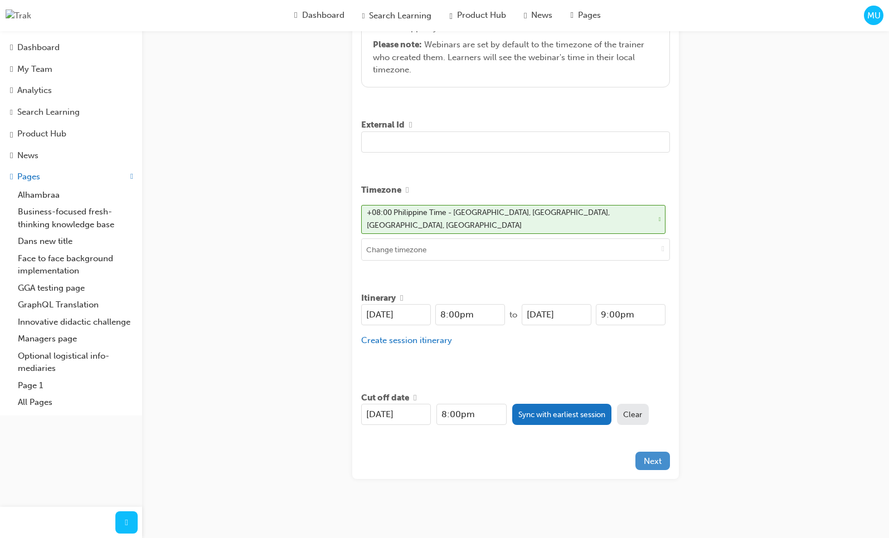
type input "sadas dasdsadsadsa"
click at [658, 463] on button "Next" at bounding box center [652, 461] width 35 height 18
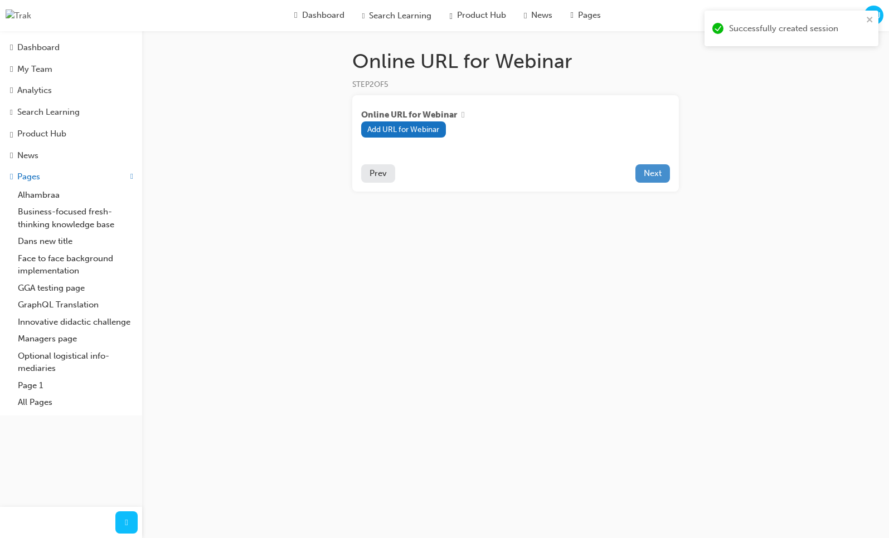
click at [658, 176] on span "Next" at bounding box center [653, 173] width 18 height 10
